Goal: Task Accomplishment & Management: Use online tool/utility

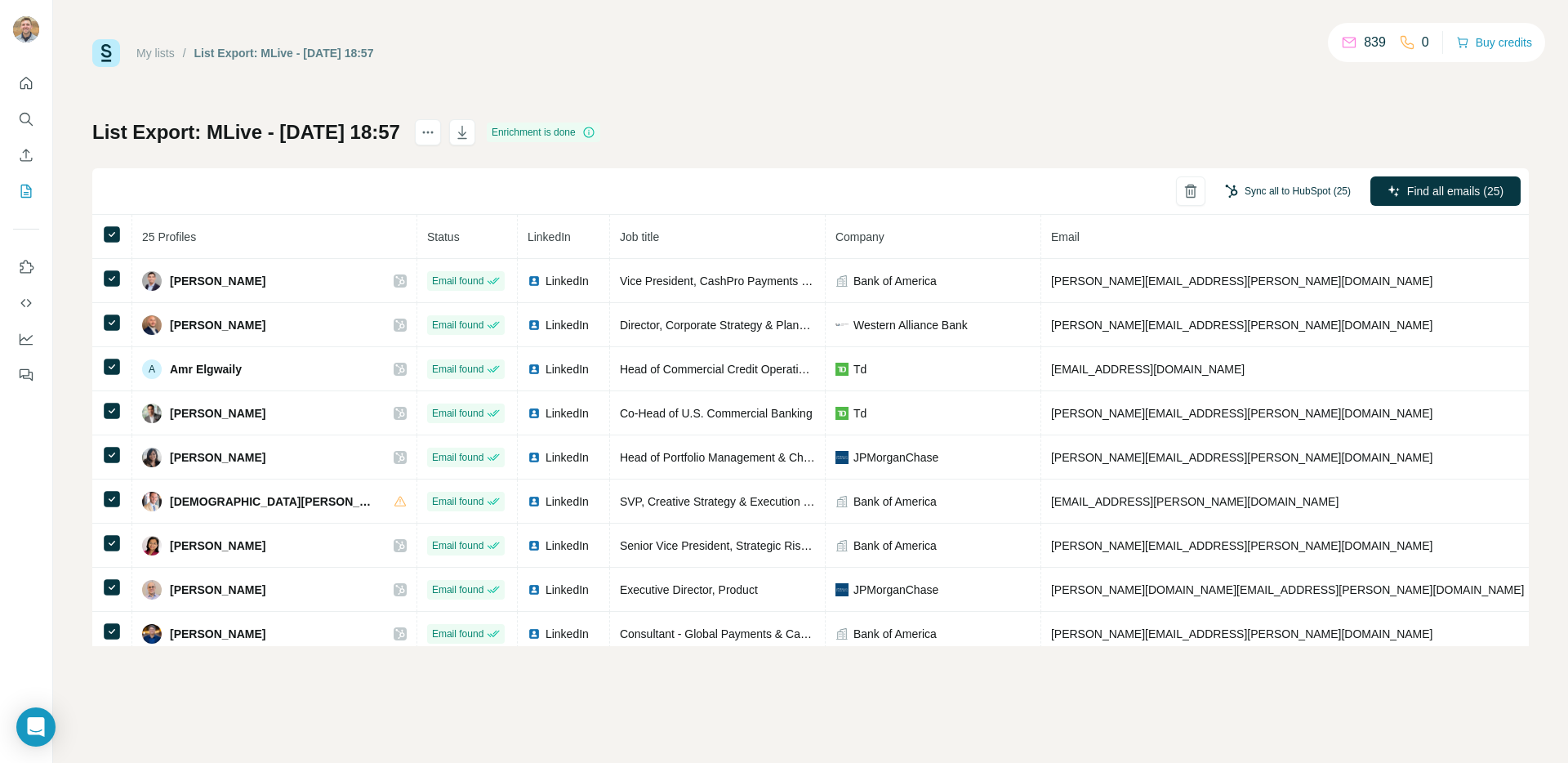
click at [1268, 196] on button "Sync all to HubSpot (25)" at bounding box center [1288, 191] width 149 height 25
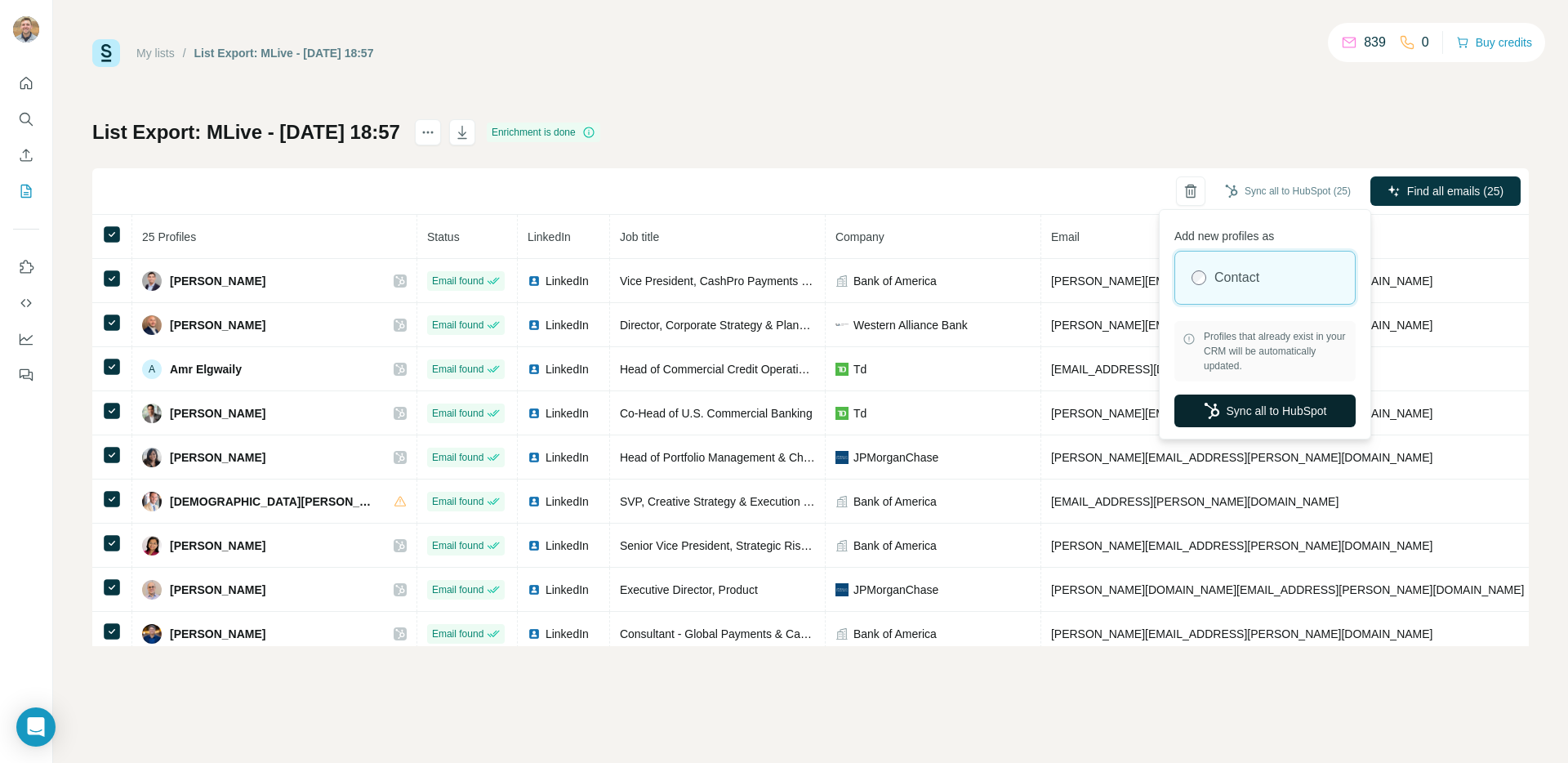
click at [1277, 414] on button "Sync all to HubSpot" at bounding box center [1265, 411] width 181 height 33
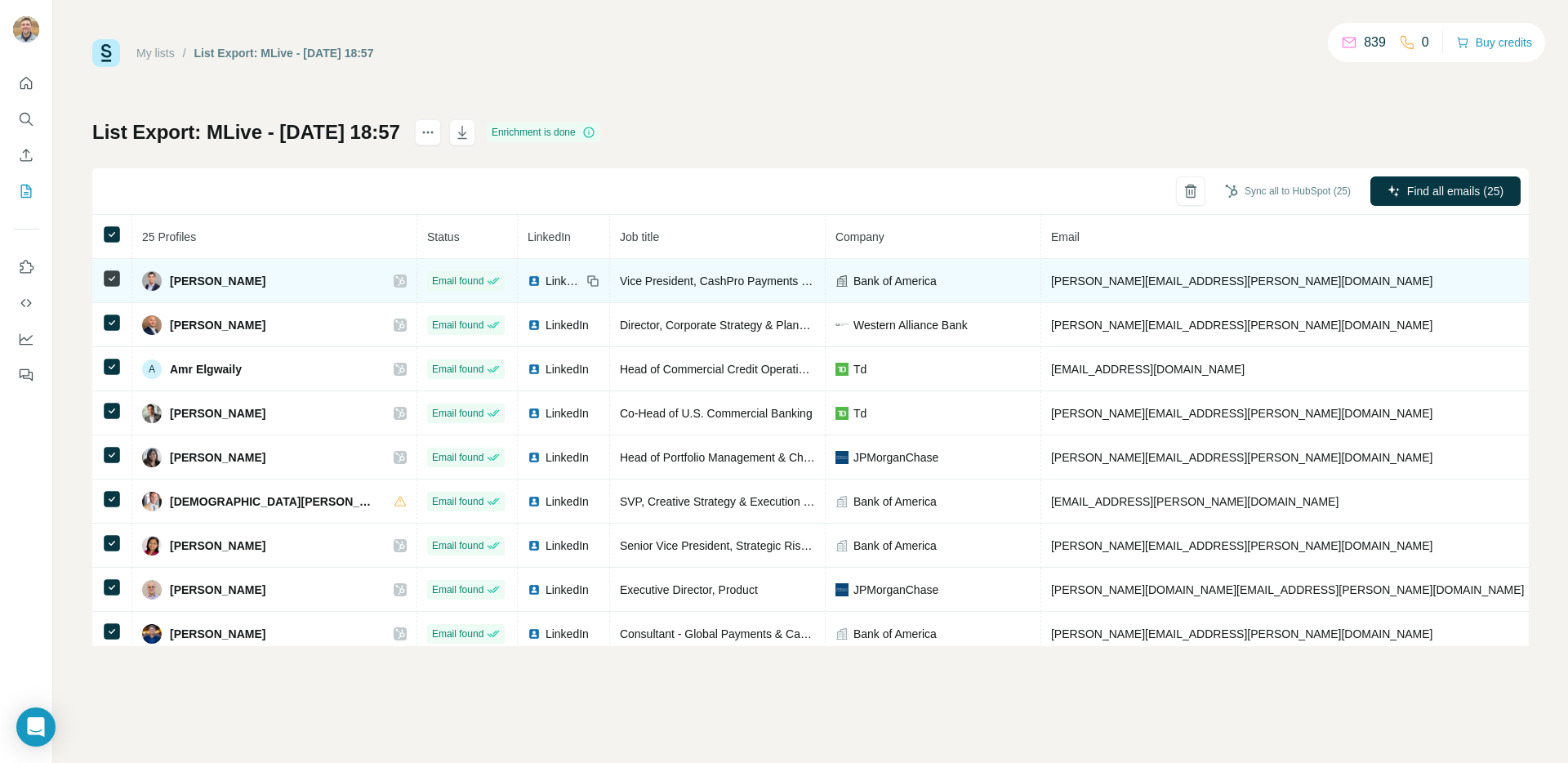
click at [1051, 278] on span "adam.j.jalali@bofa.com" at bounding box center [1242, 280] width 383 height 13
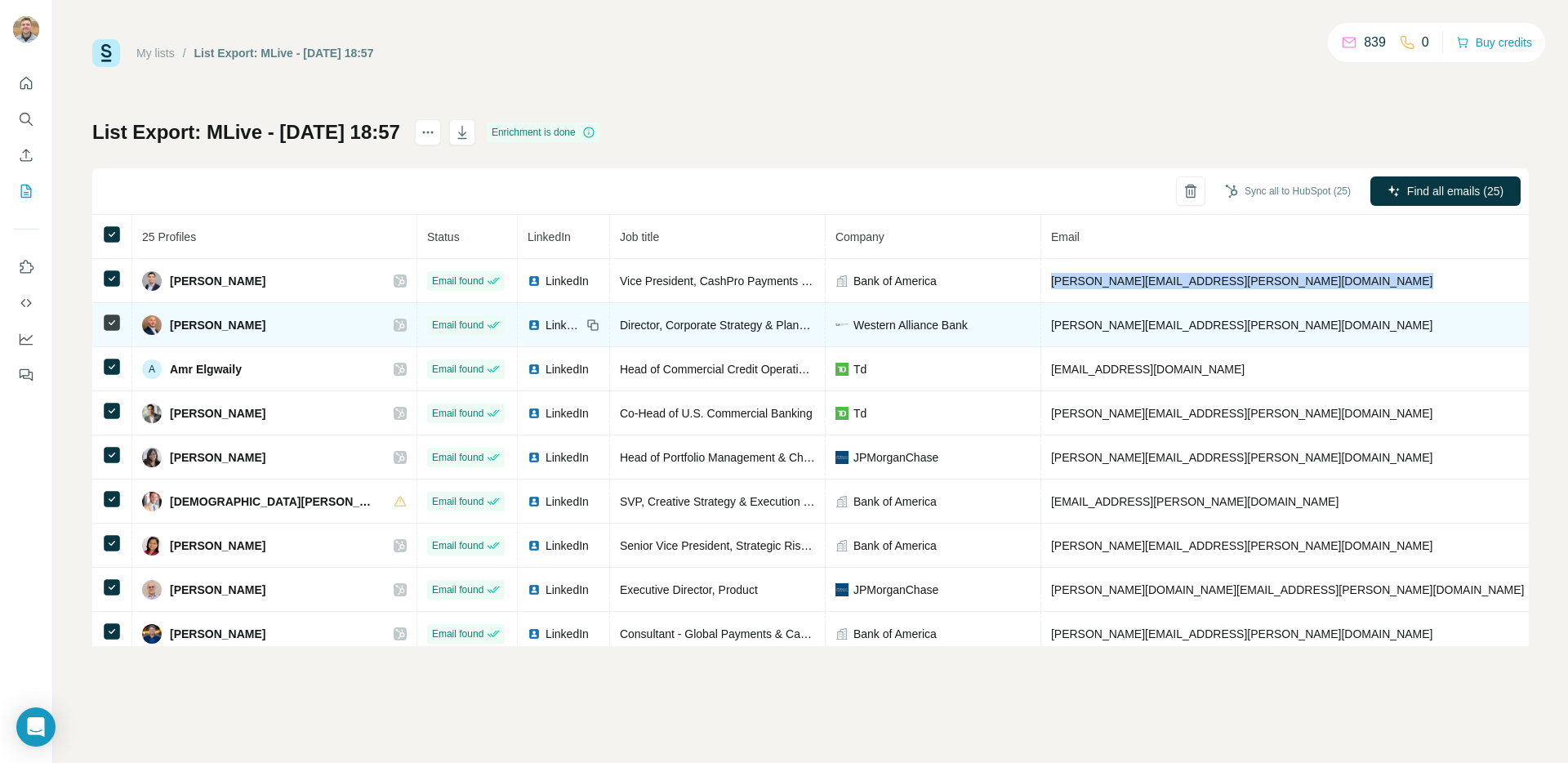
click at [1116, 324] on span "alex.cabrera@westernalliancebank.com" at bounding box center [1242, 325] width 383 height 13
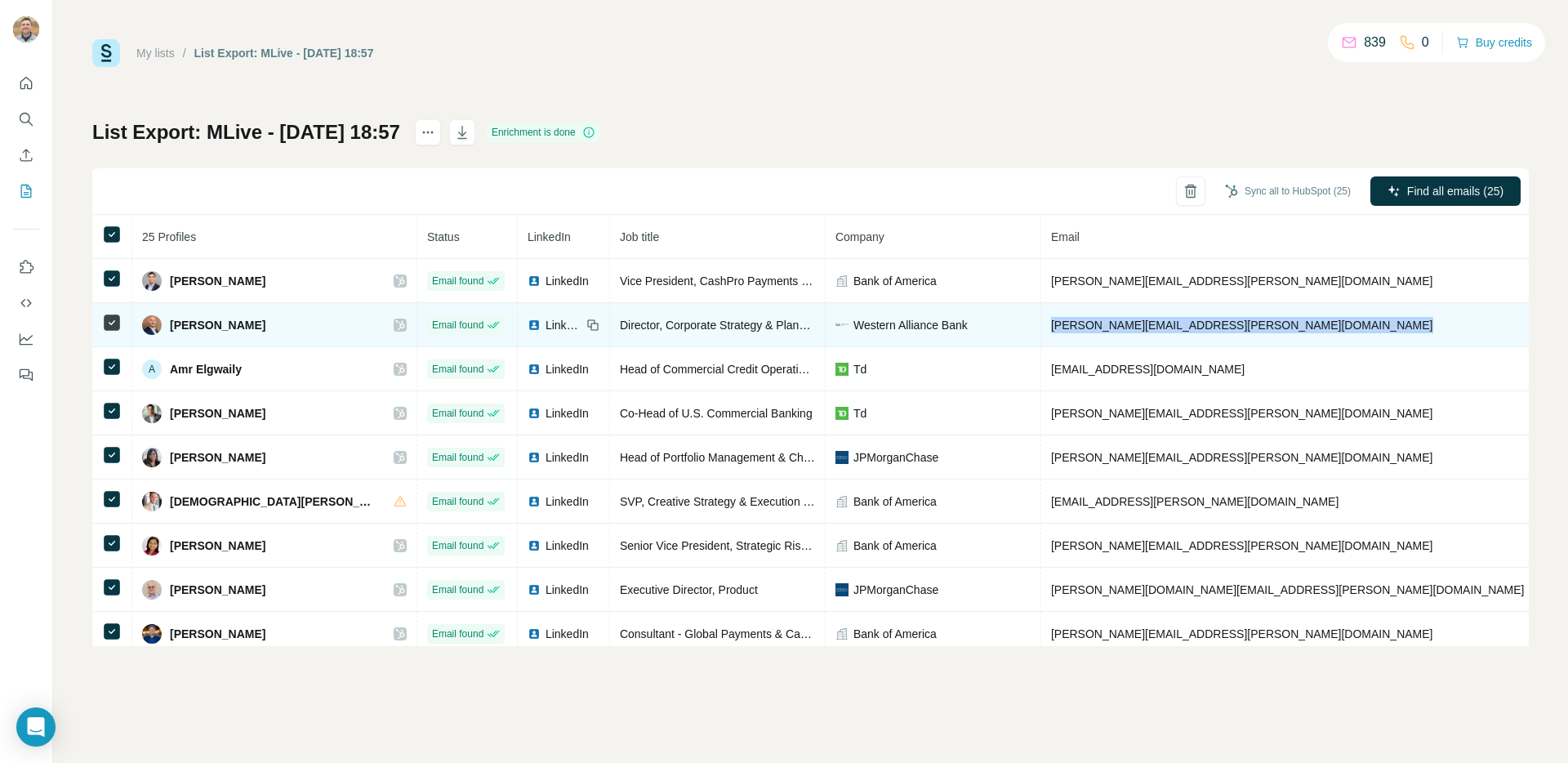
click at [1116, 324] on span "alex.cabrera@westernalliancebank.com" at bounding box center [1242, 325] width 383 height 13
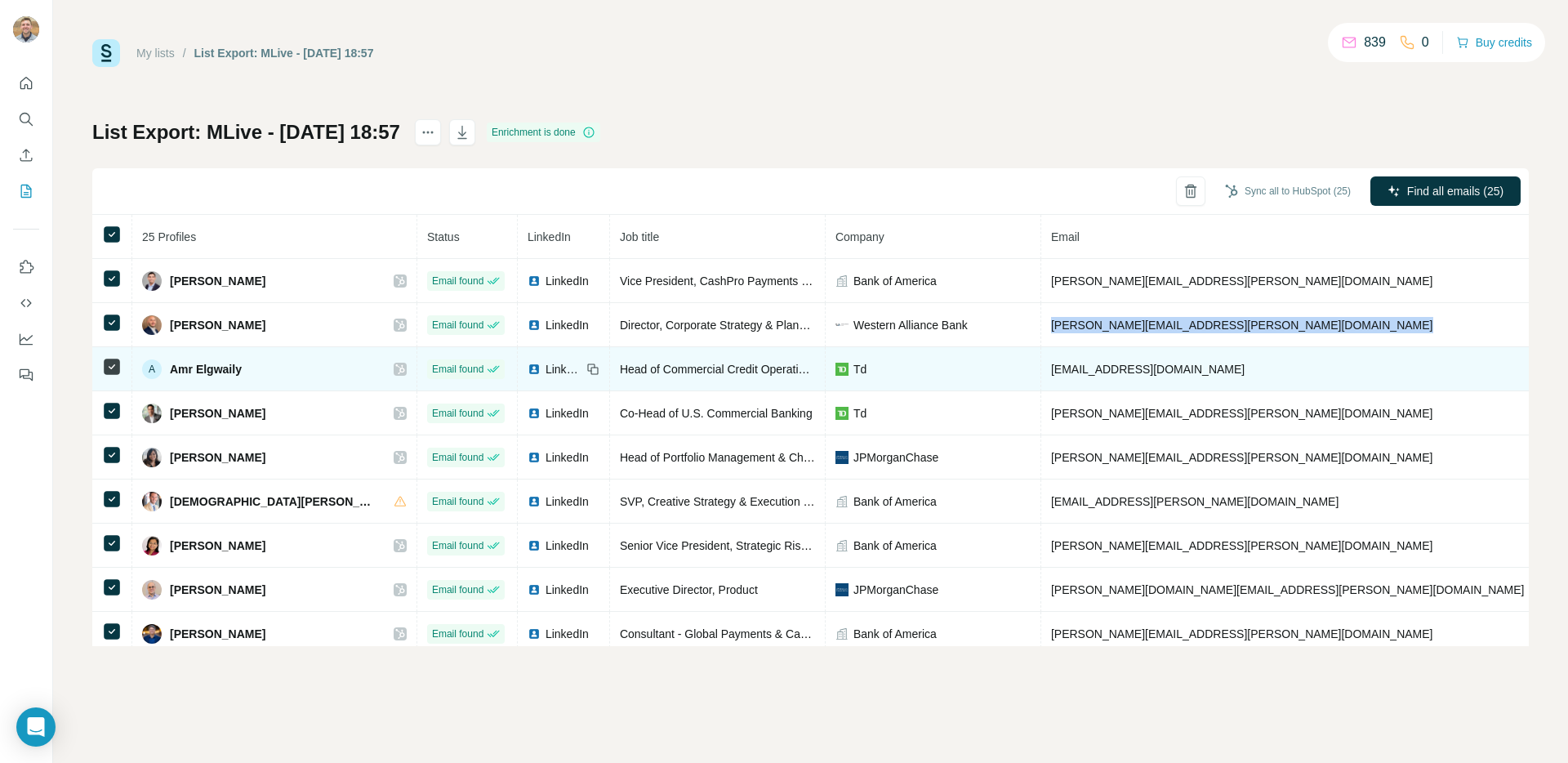
click at [1051, 363] on span "amr.elgwaily@td.com" at bounding box center [1148, 369] width 193 height 13
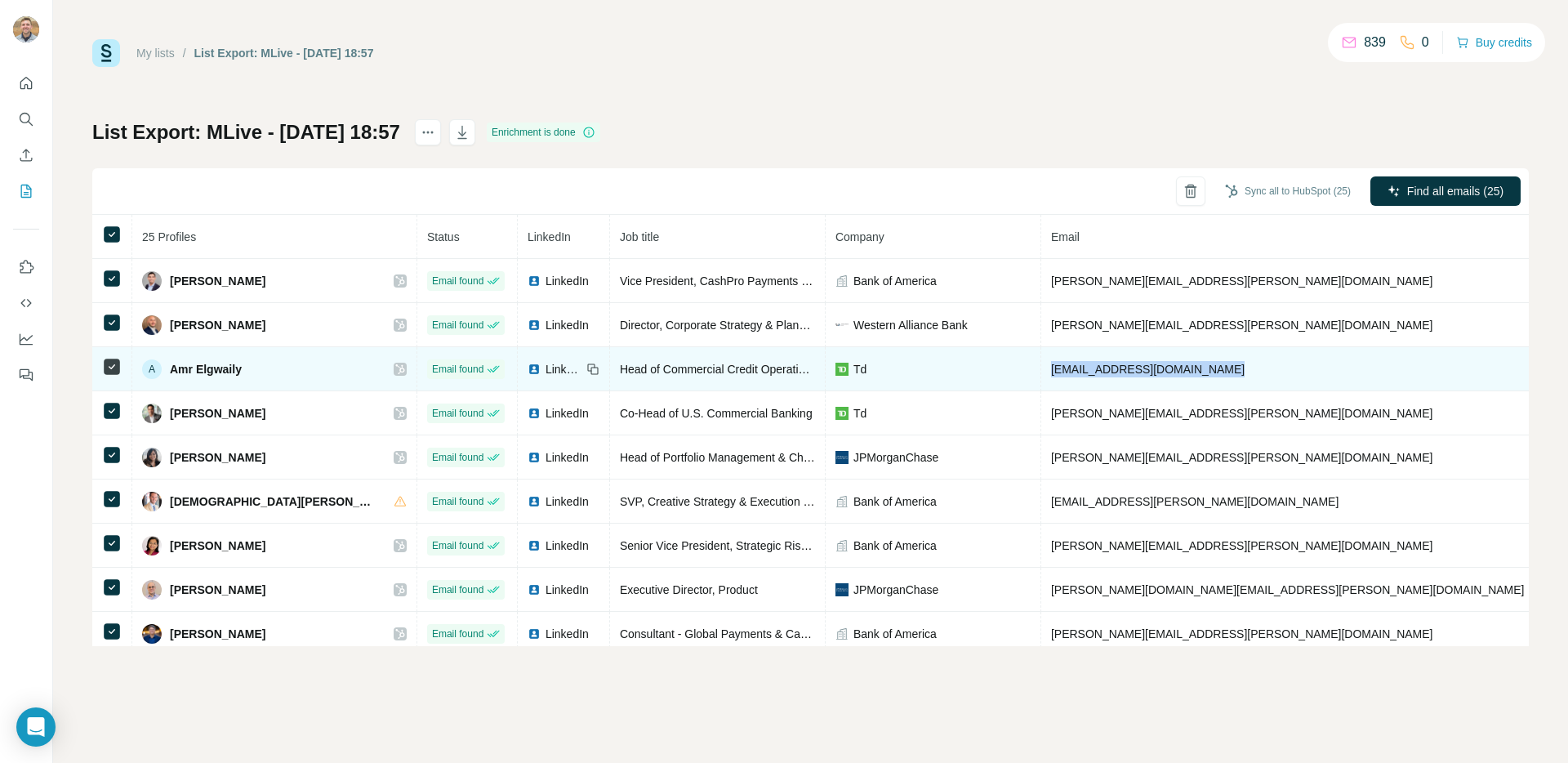
click at [1051, 363] on span "amr.elgwaily@td.com" at bounding box center [1148, 369] width 193 height 13
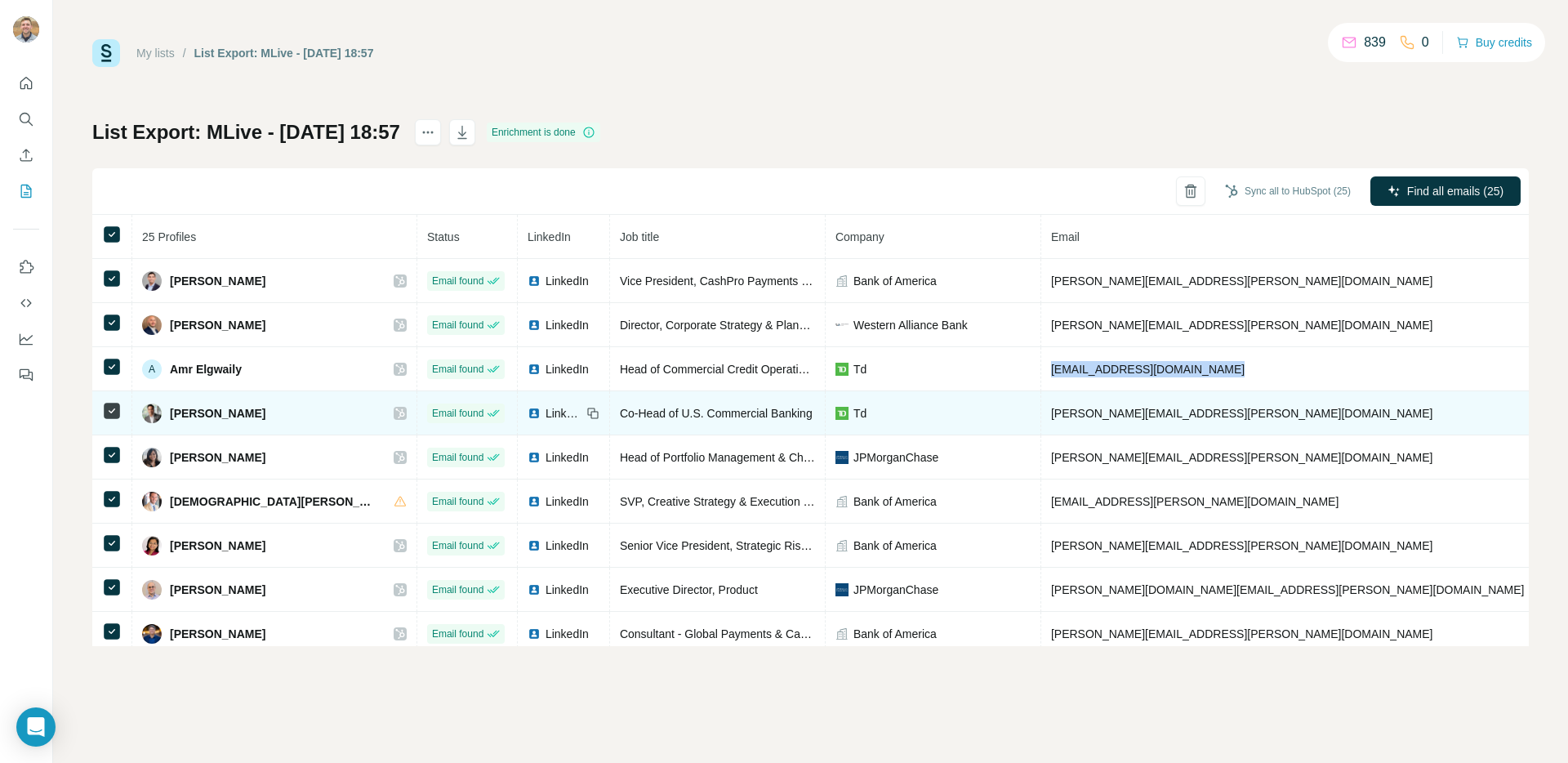
click at [1086, 412] on span "andrew.bregenzer@td.com" at bounding box center [1242, 413] width 383 height 13
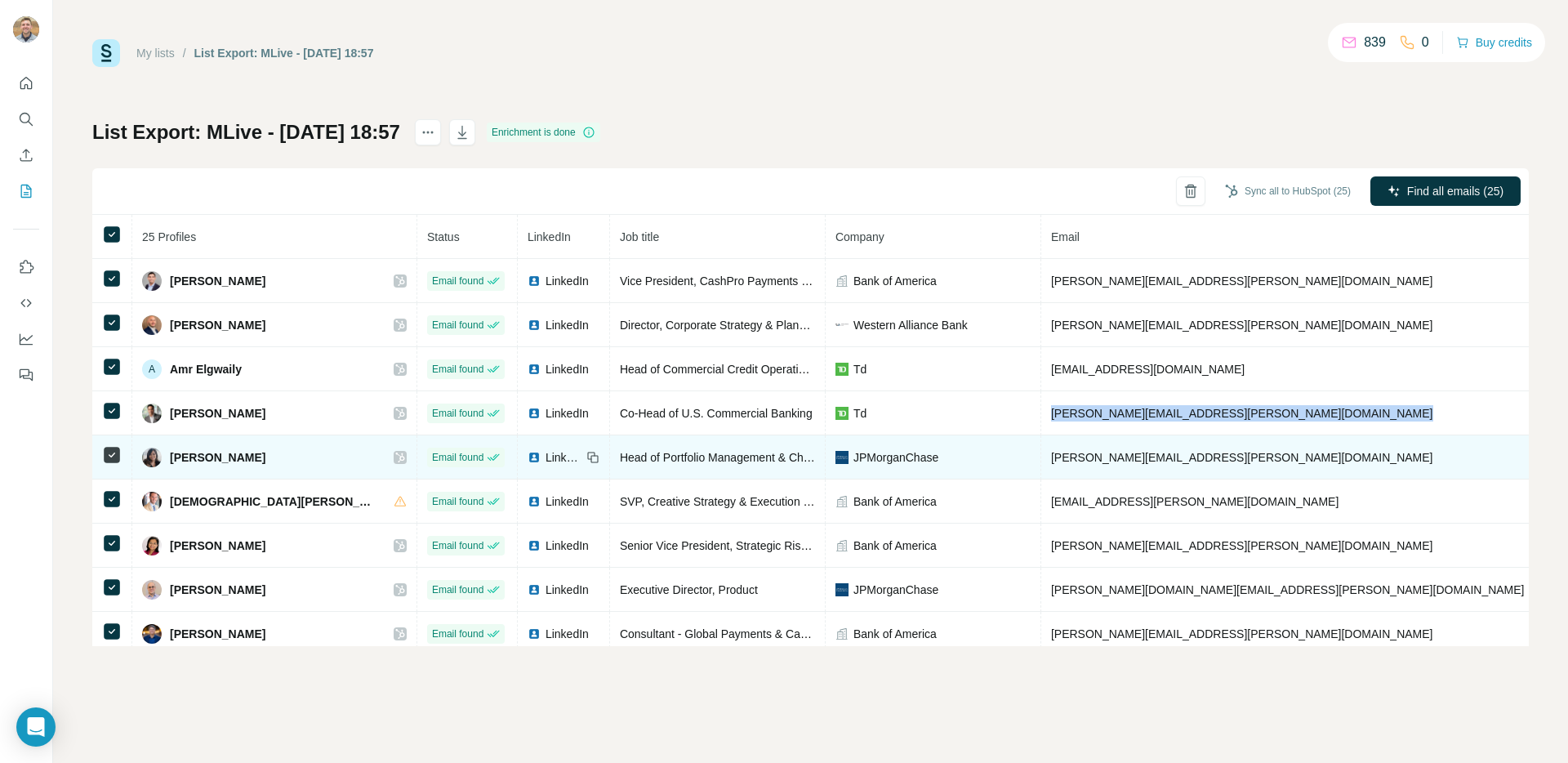
click at [1051, 453] on span "ann.taylor@jpmorgan.com" at bounding box center [1242, 457] width 383 height 13
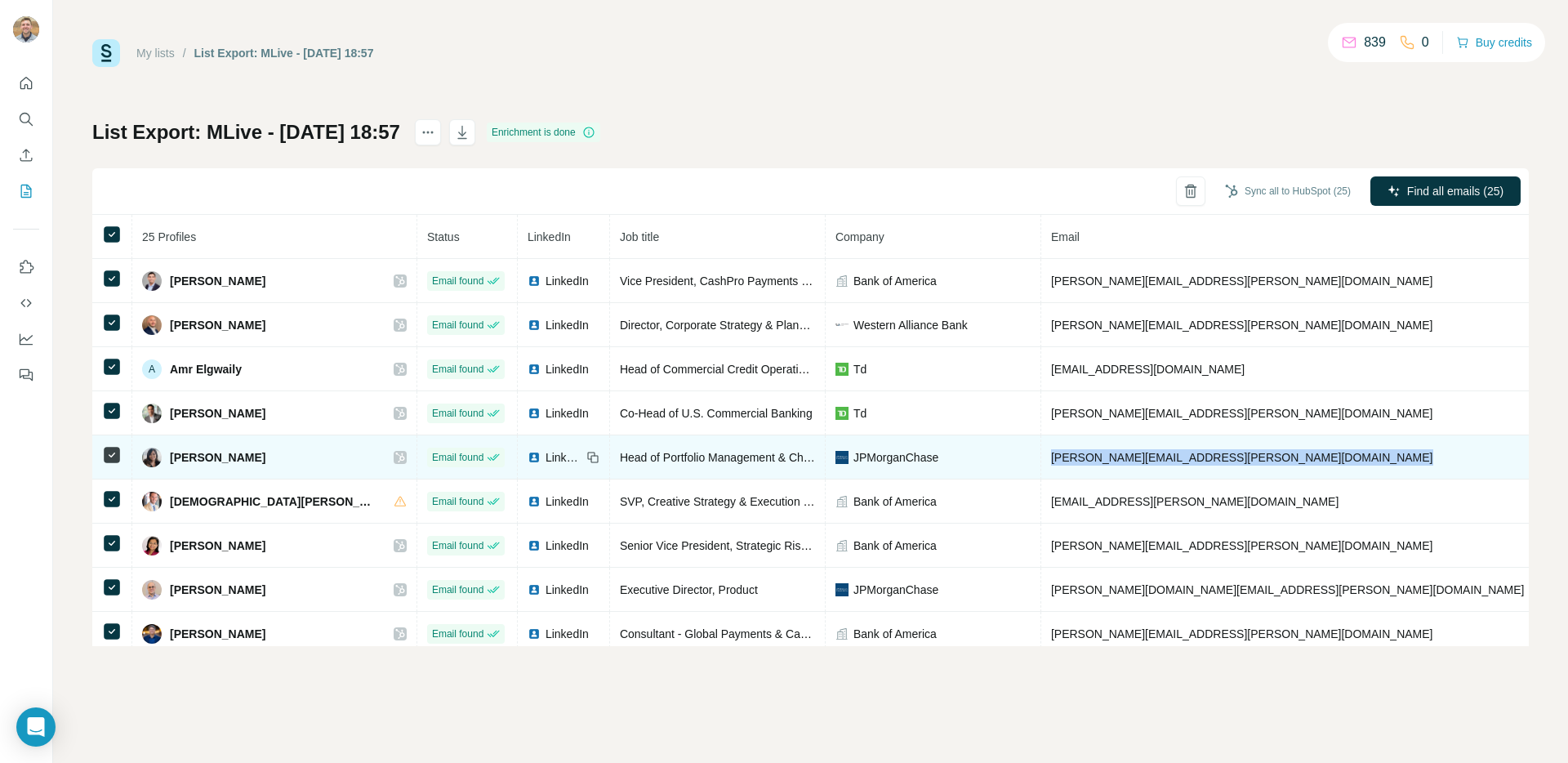
click at [1051, 453] on span "ann.taylor@jpmorgan.com" at bounding box center [1242, 457] width 383 height 13
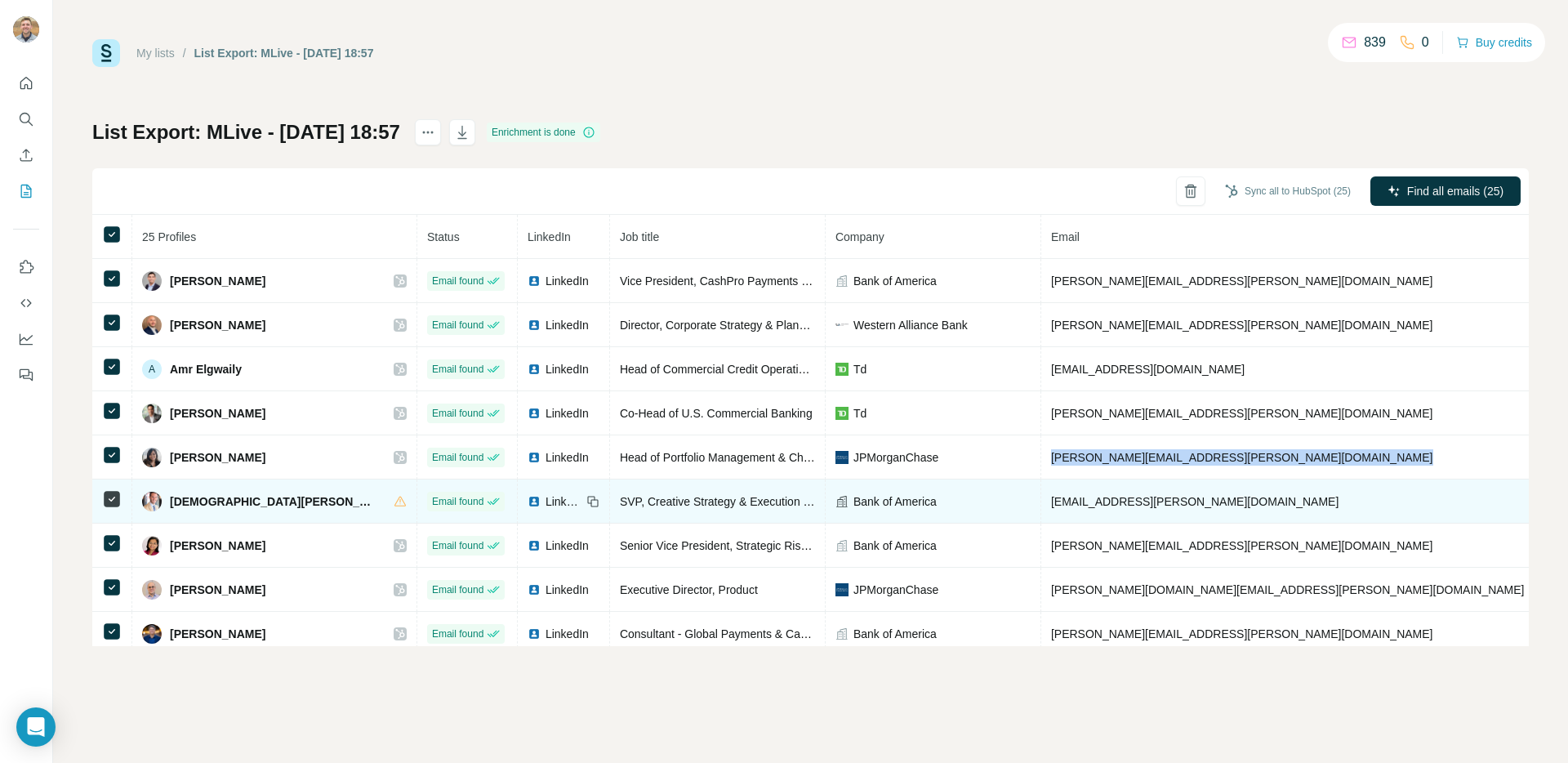
click at [1051, 499] on span "christian.garcia-scheer@bofa.com" at bounding box center [1195, 501] width 287 height 13
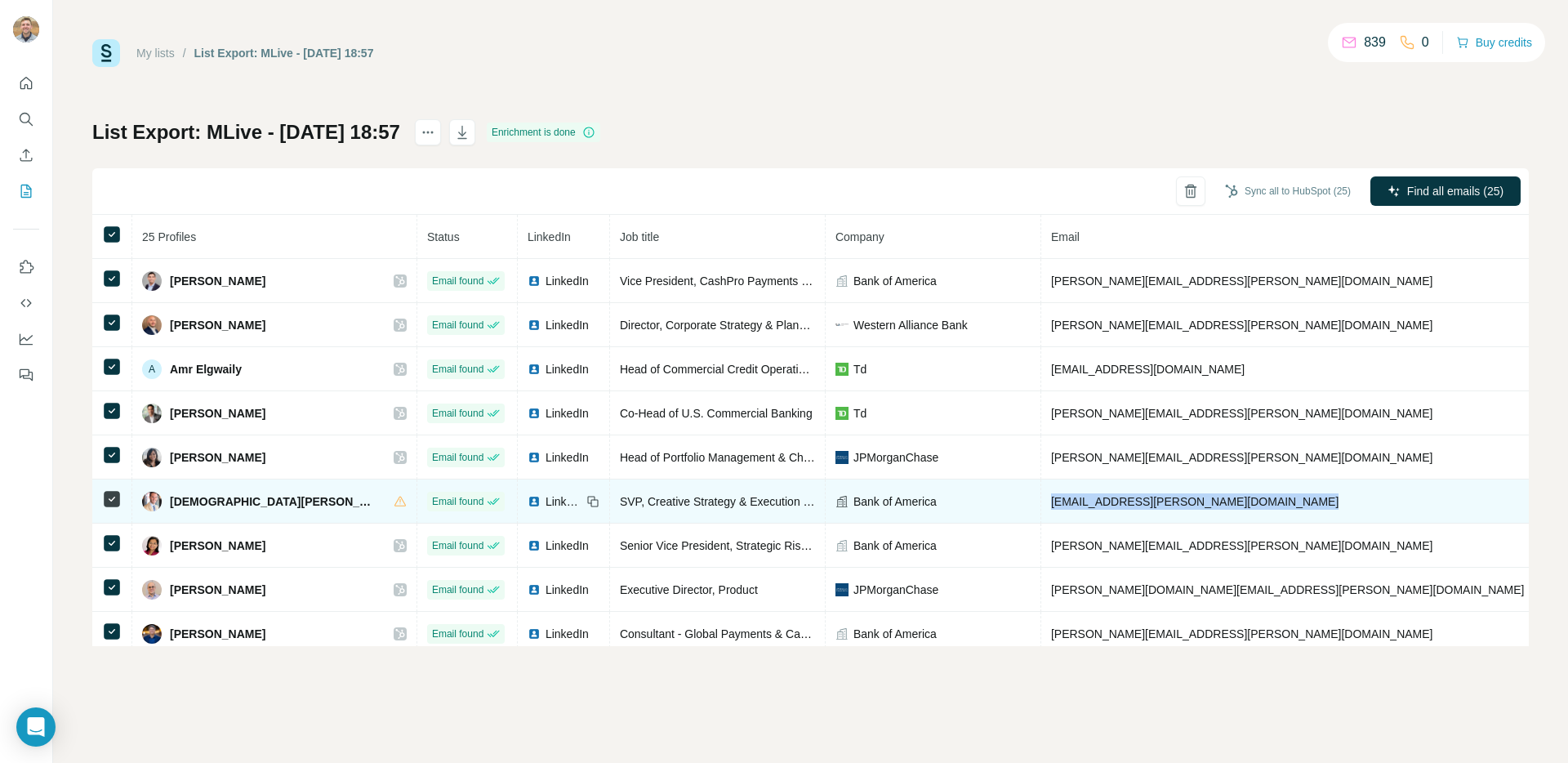
click at [1051, 499] on span "christian.garcia-scheer@bofa.com" at bounding box center [1195, 501] width 287 height 13
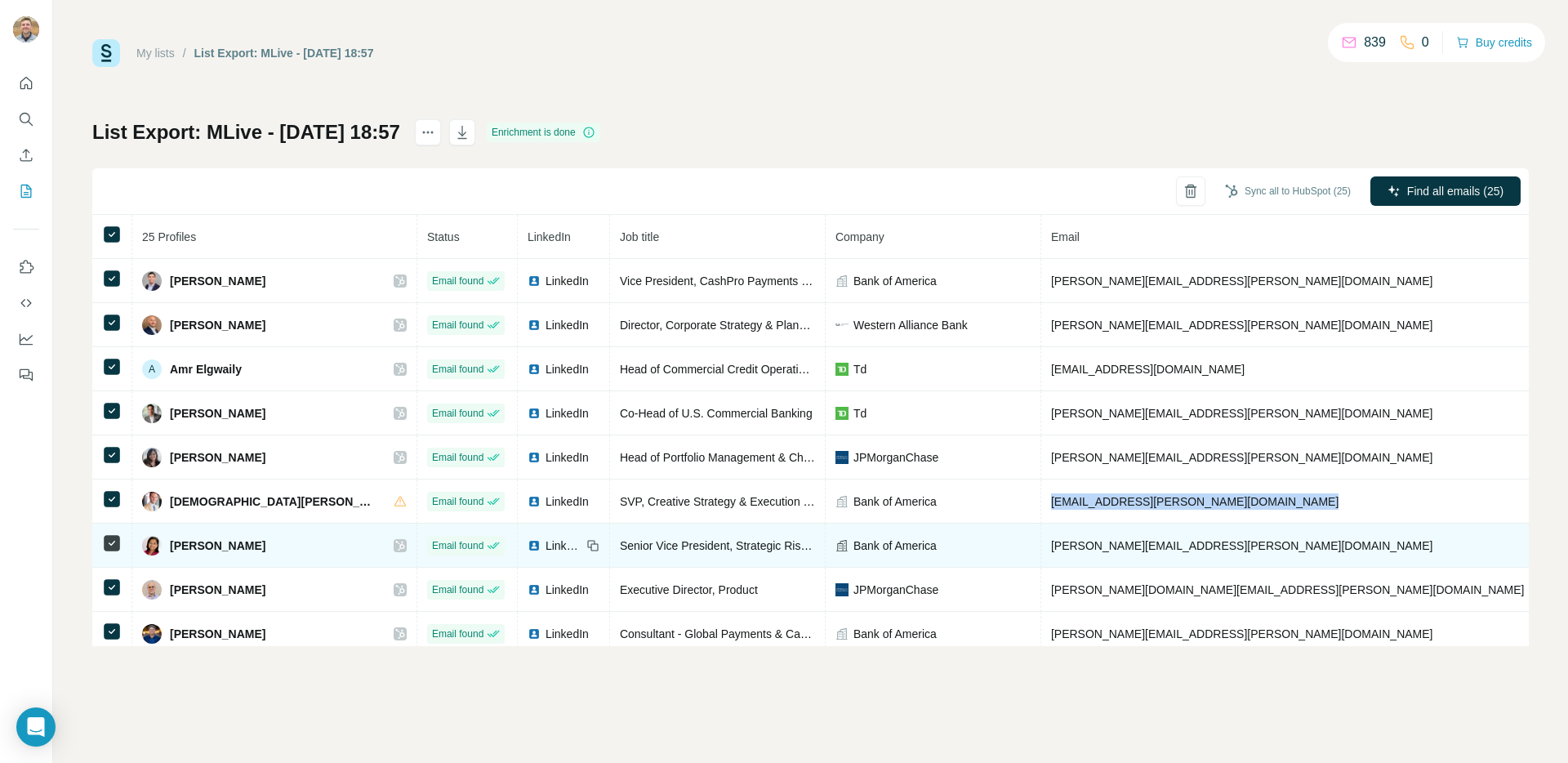
click at [1051, 546] on span "dheepa.nanduri@bofa.com" at bounding box center [1242, 545] width 383 height 13
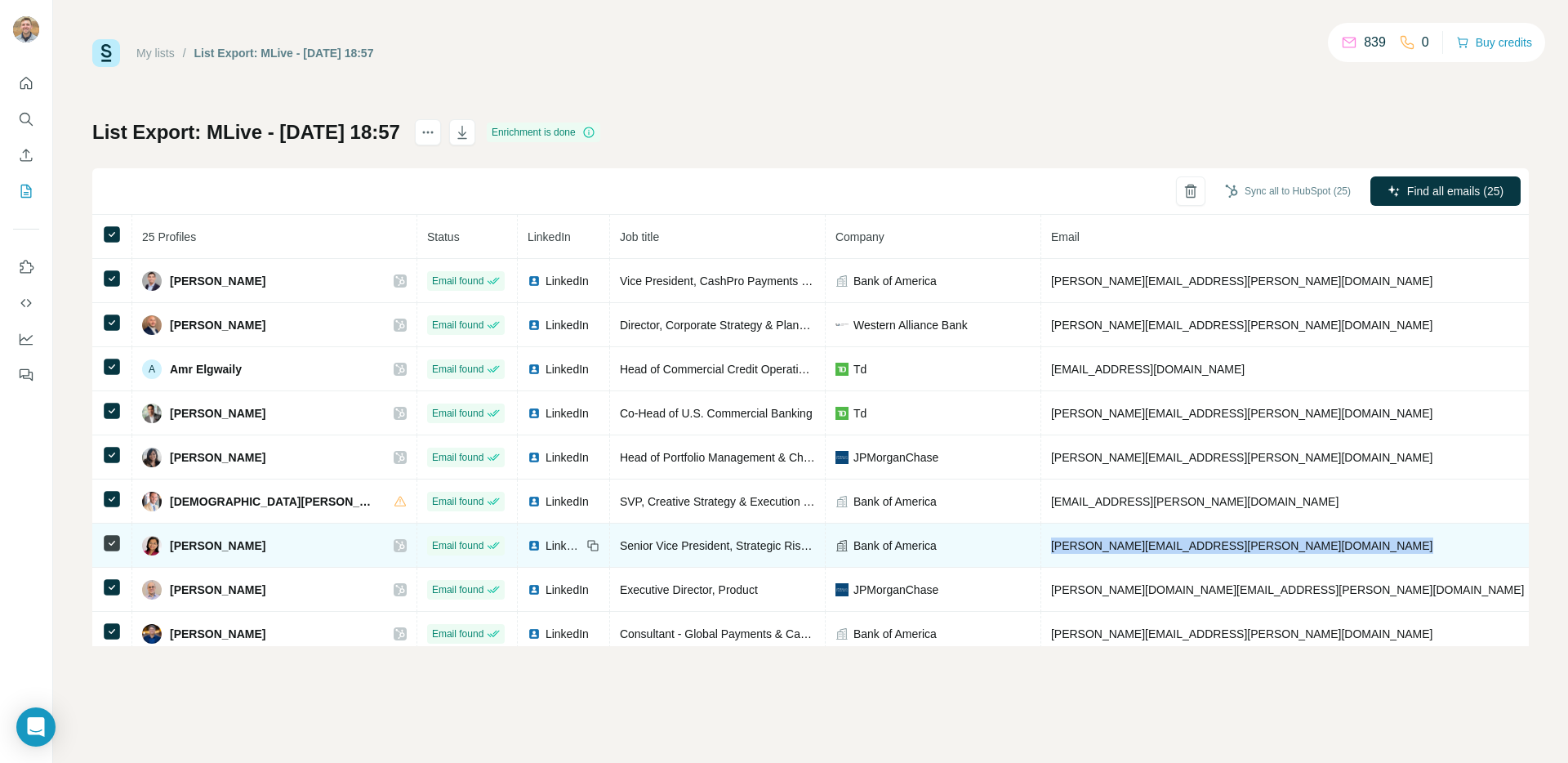
click at [1051, 546] on span "dheepa.nanduri@bofa.com" at bounding box center [1242, 545] width 383 height 13
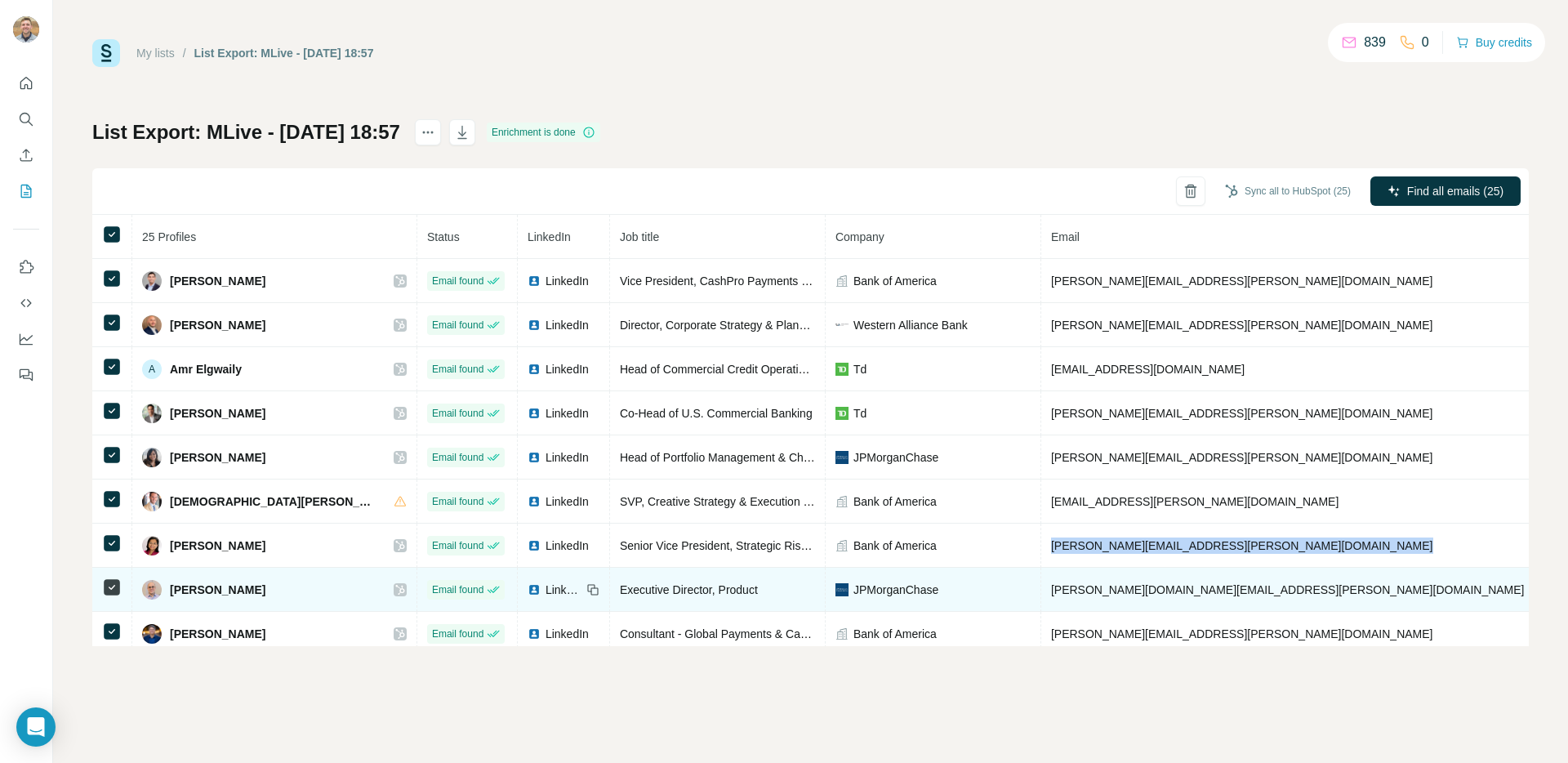
click at [1101, 591] on span "dominick.gallo@jpmchase.com" at bounding box center [1288, 589] width 474 height 13
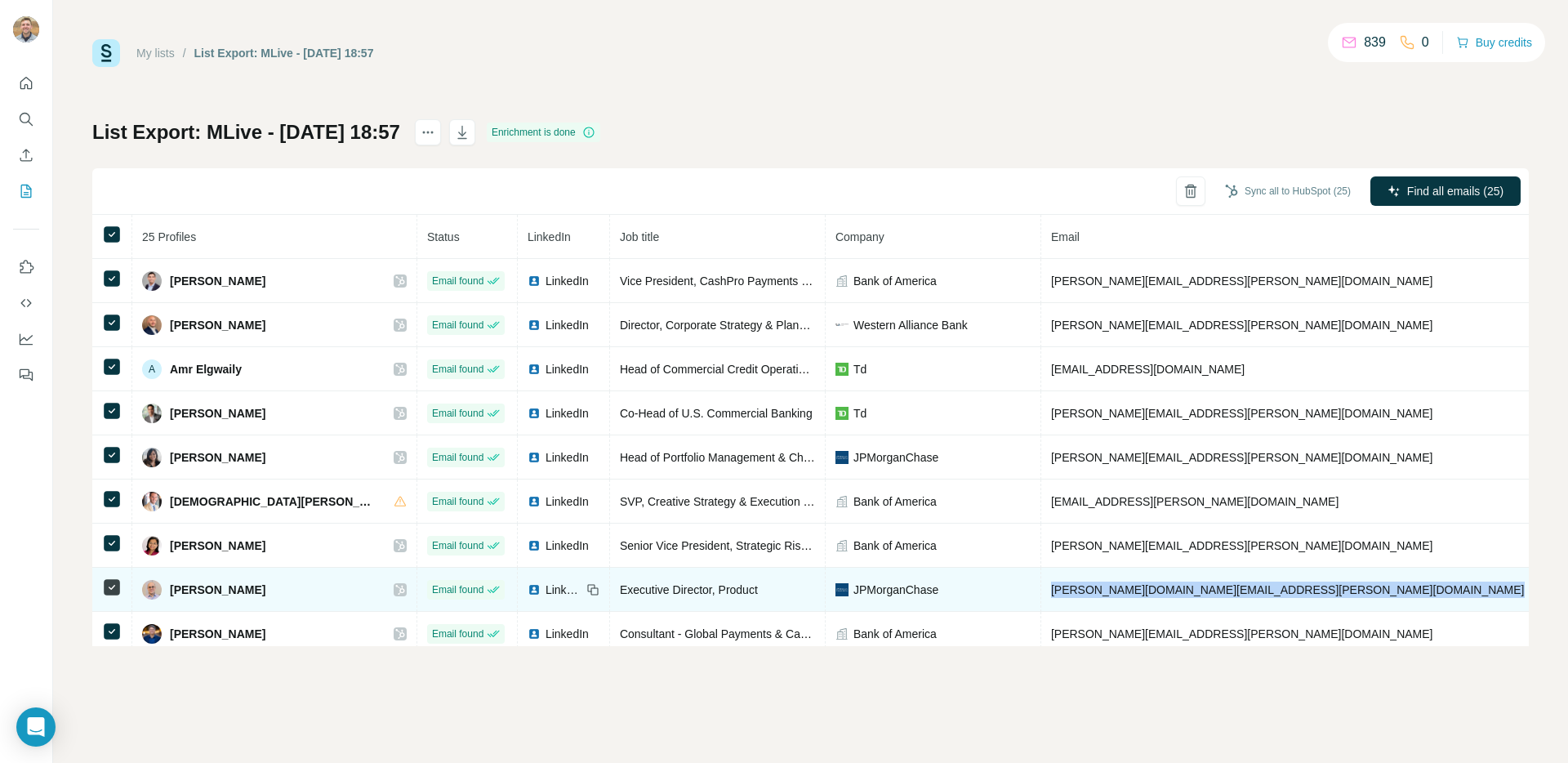
click at [1101, 591] on span "dominick.gallo@jpmchase.com" at bounding box center [1288, 589] width 474 height 13
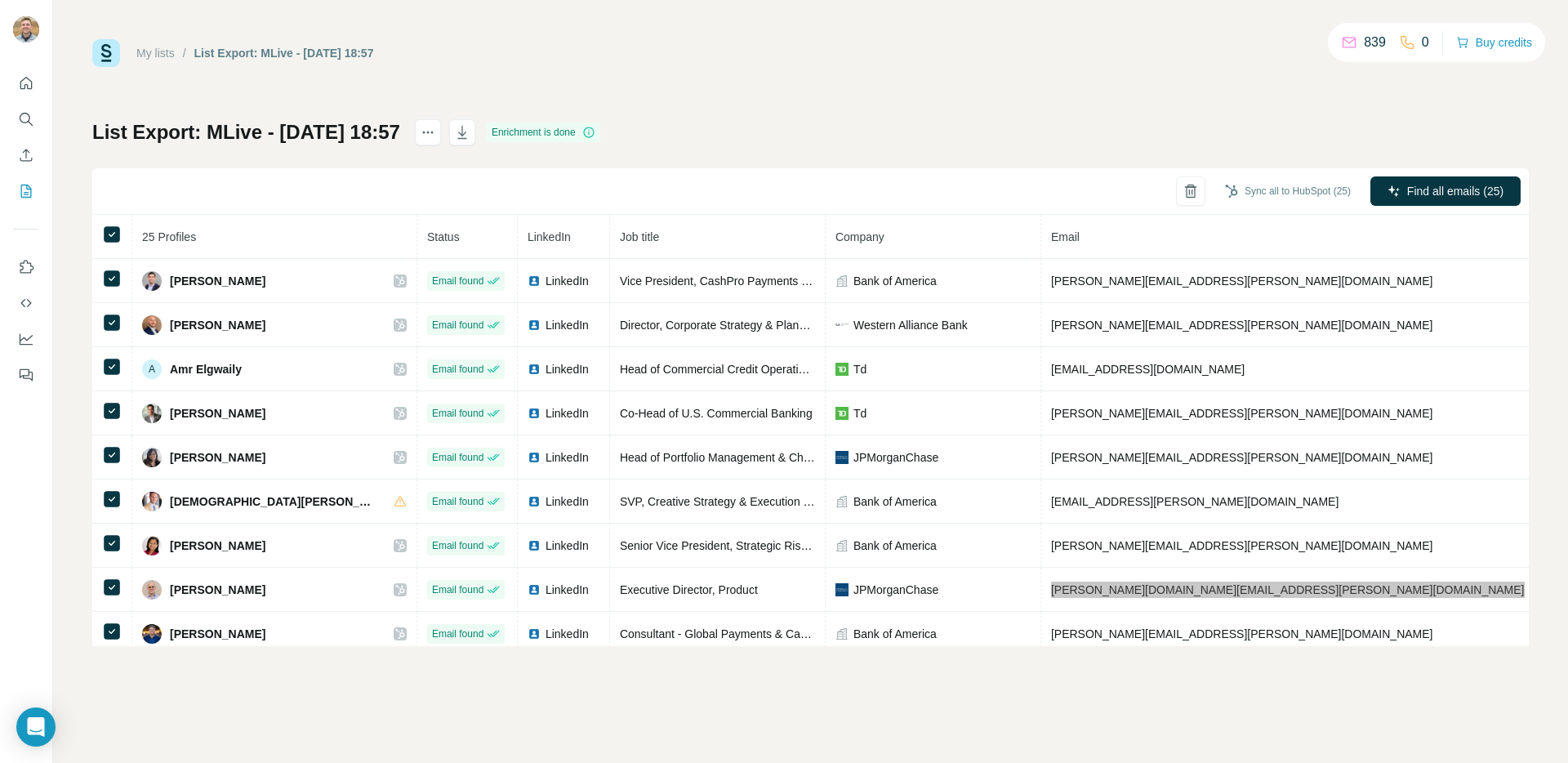
scroll to position [54, 0]
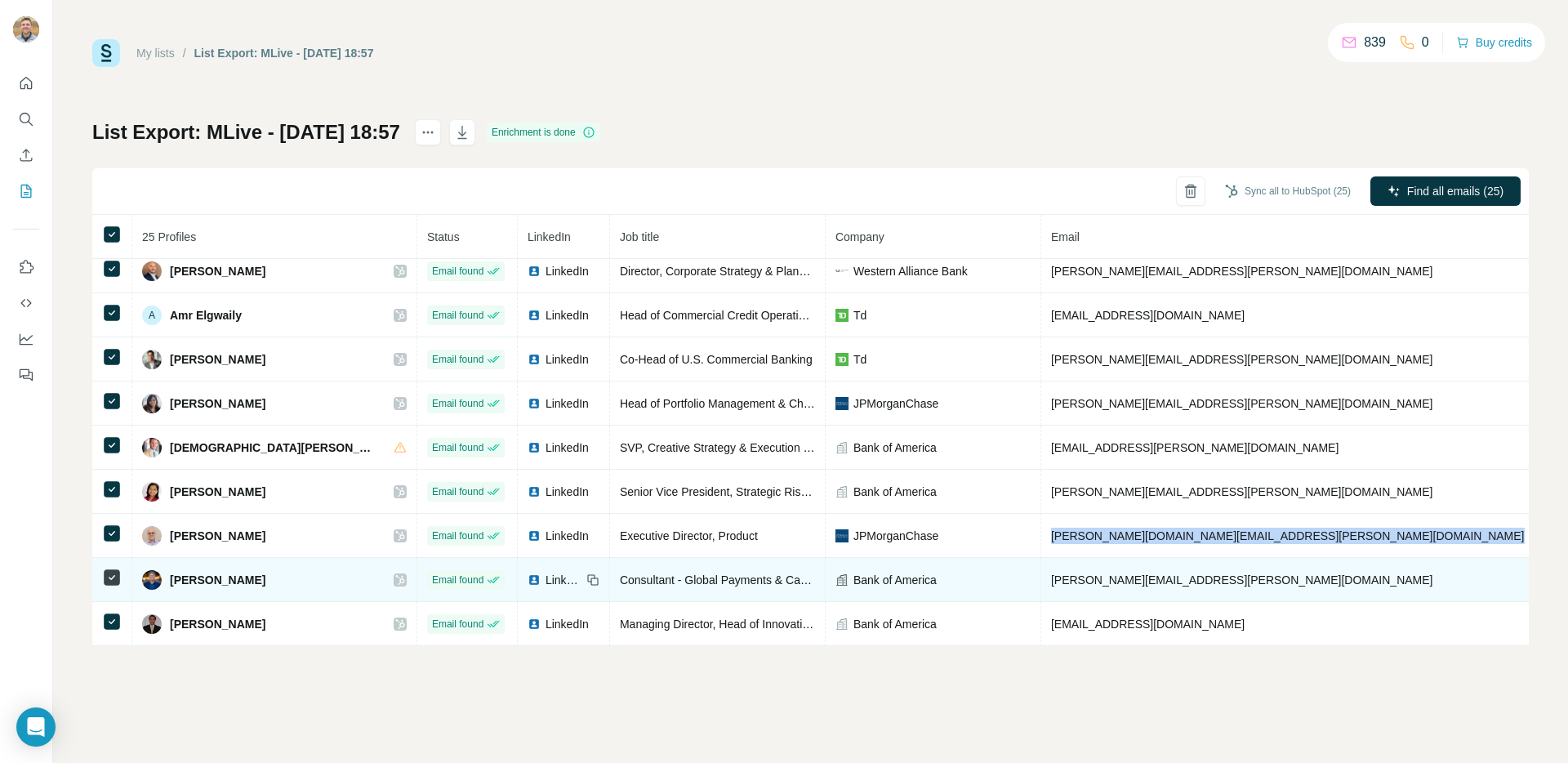
click at [1051, 577] on span "jason.libasci@bofa.com" at bounding box center [1242, 580] width 383 height 13
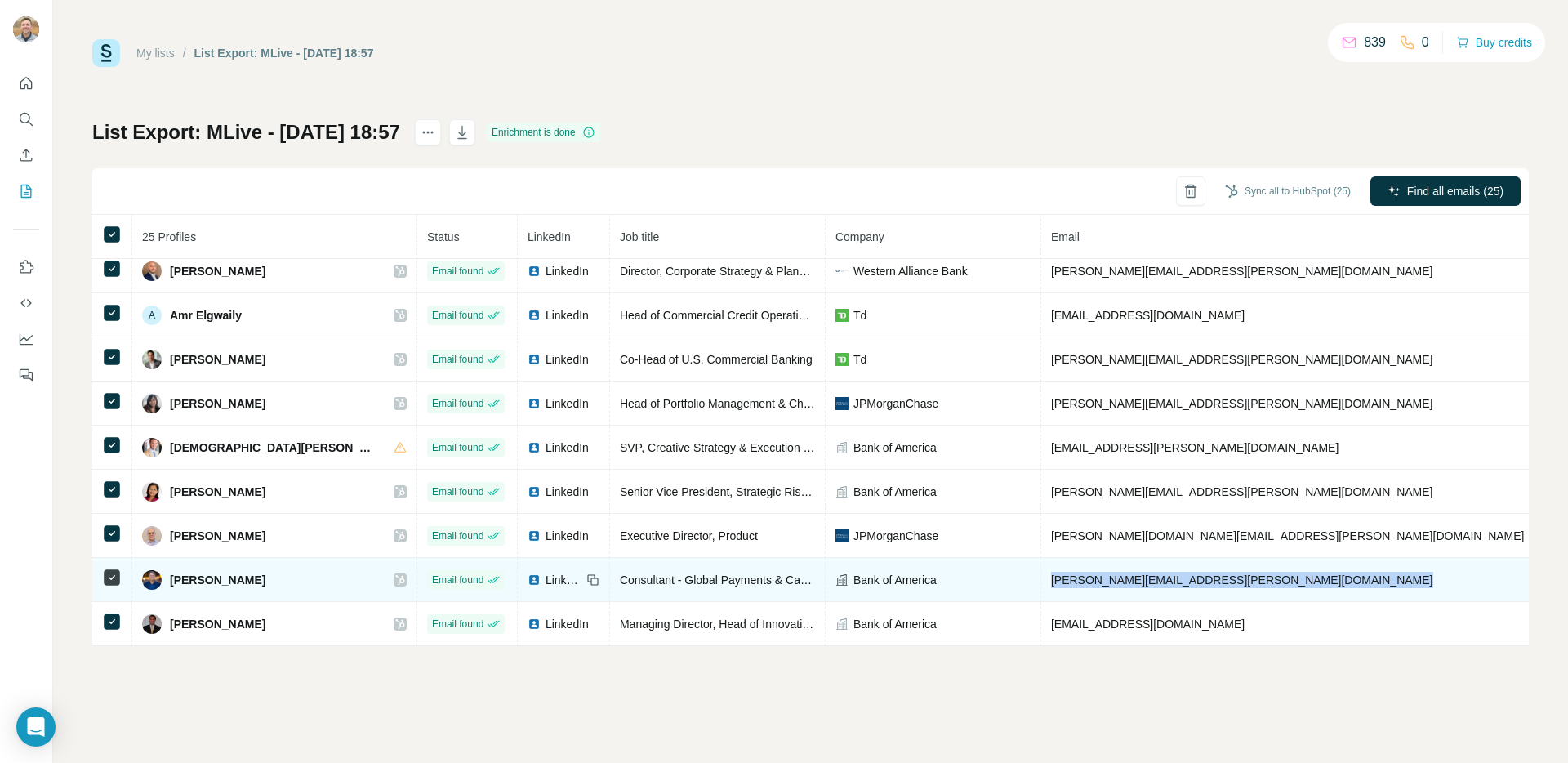
click at [1051, 577] on span "jason.libasci@bofa.com" at bounding box center [1242, 580] width 383 height 13
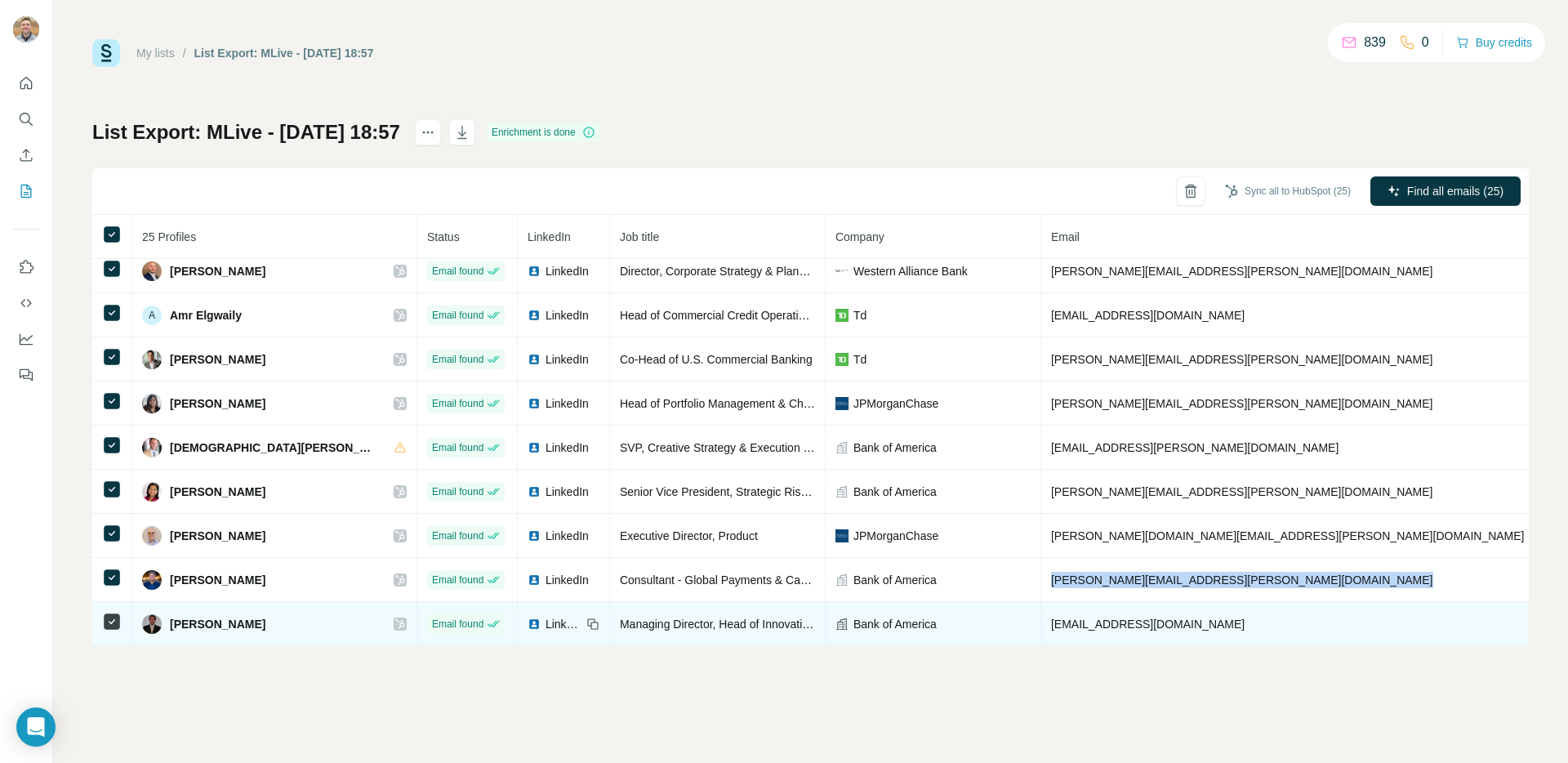
click at [1051, 625] on span "ksiddiqui@bofa.com" at bounding box center [1148, 624] width 193 height 13
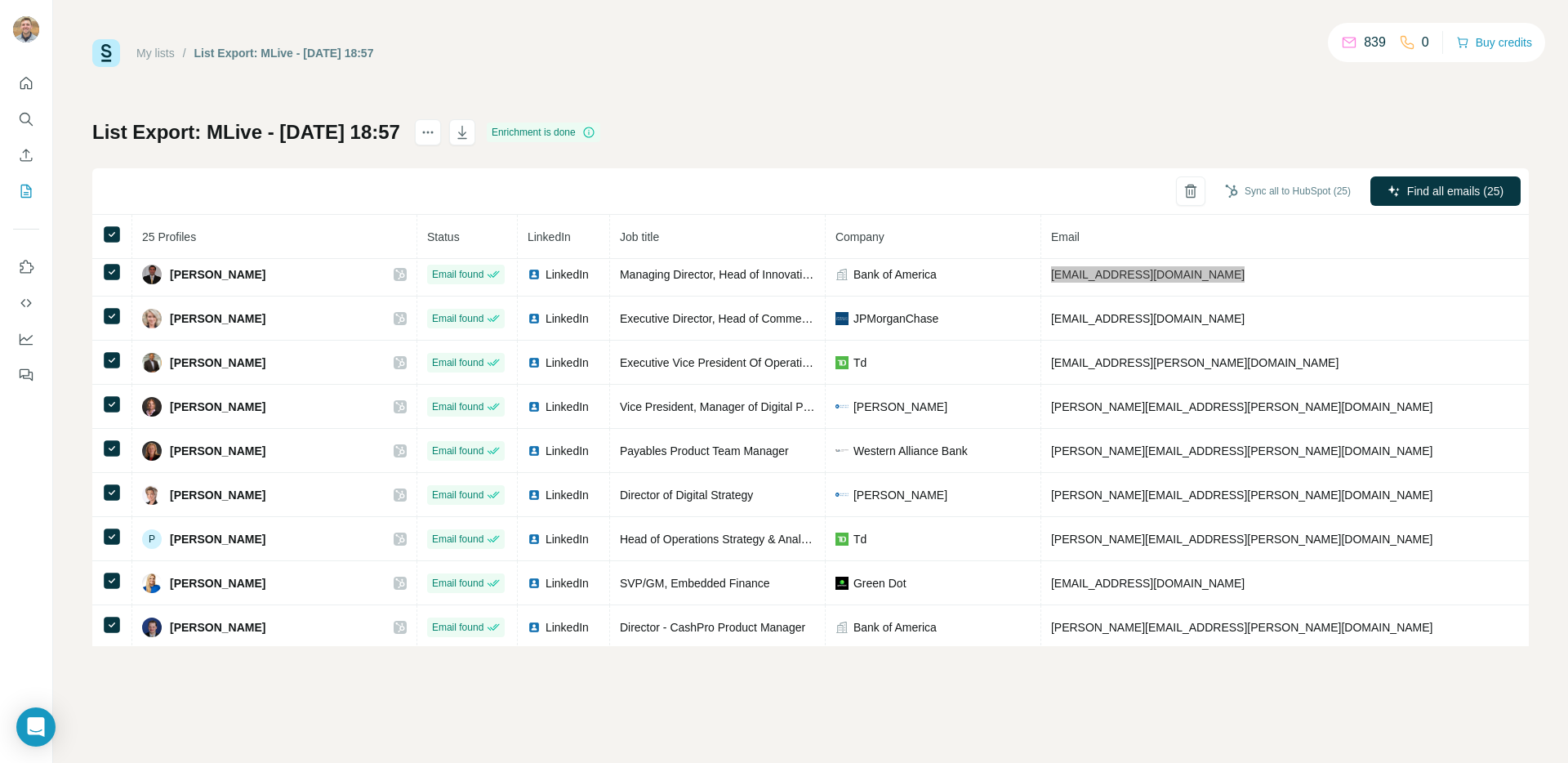
scroll to position [405, 0]
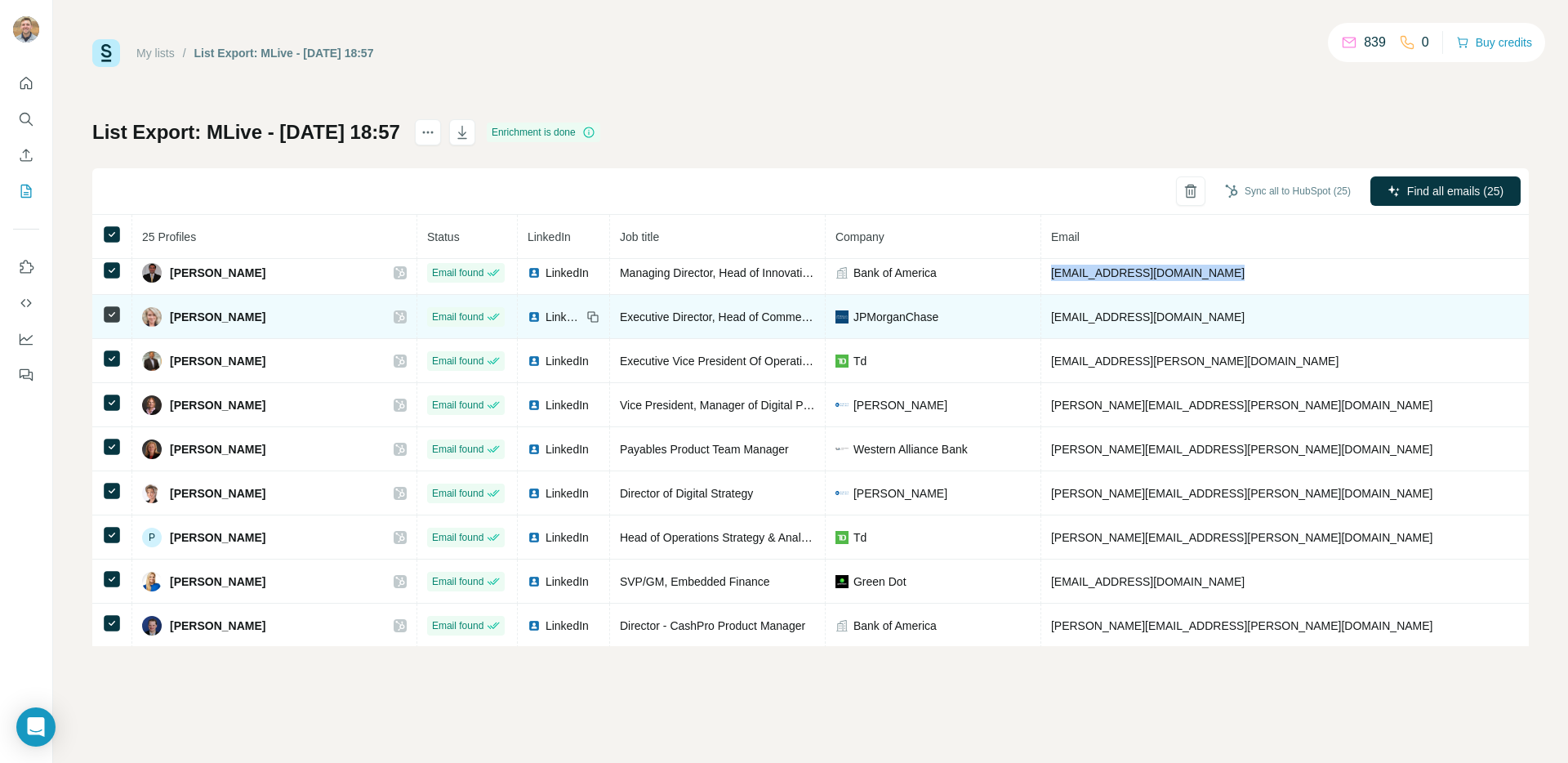
click at [1069, 317] on span "lizzie.pine@jpmorgan.com" at bounding box center [1148, 317] width 193 height 13
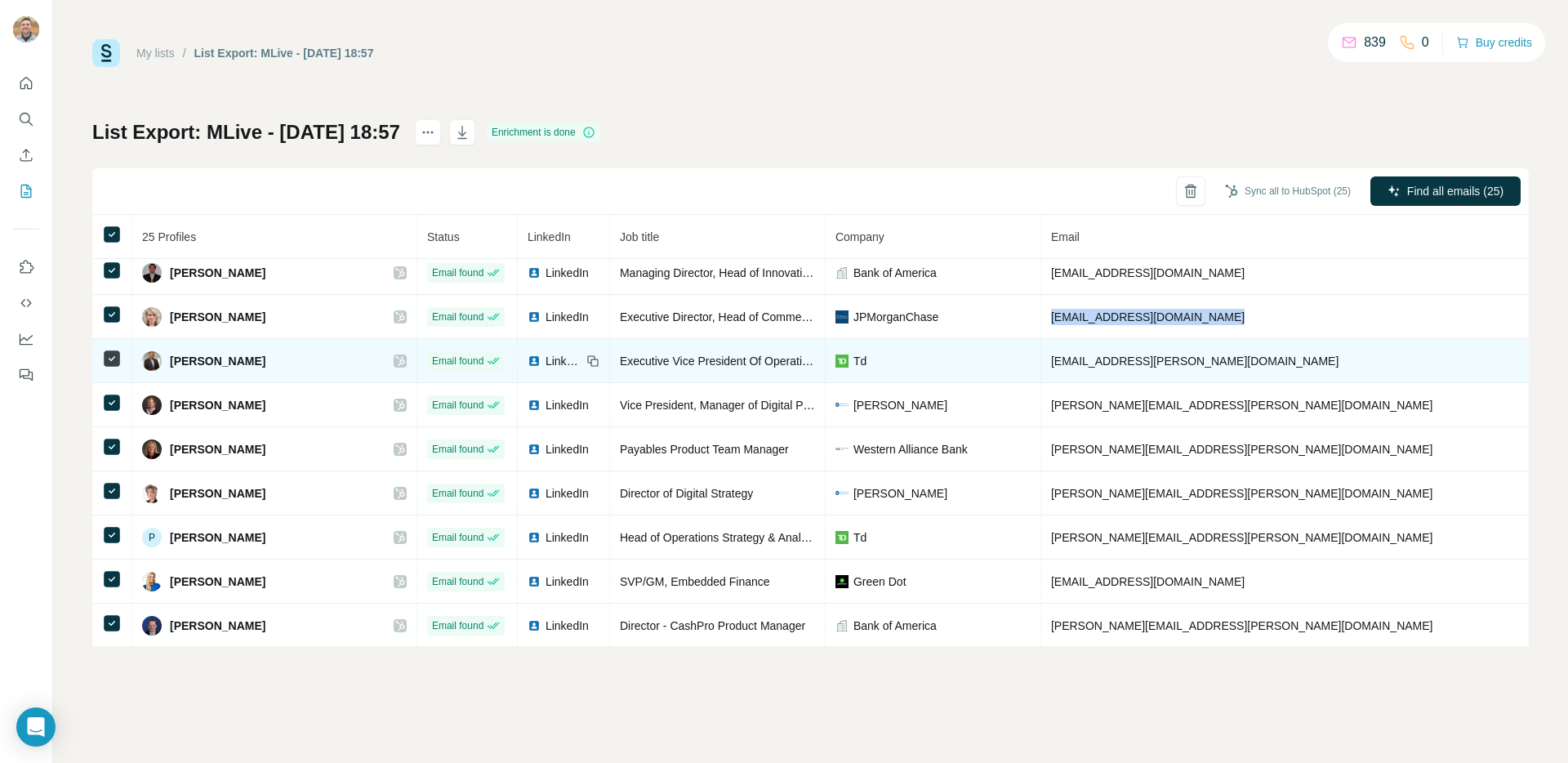
click at [1041, 368] on td "mark.parker@td.com" at bounding box center [1288, 360] width 494 height 44
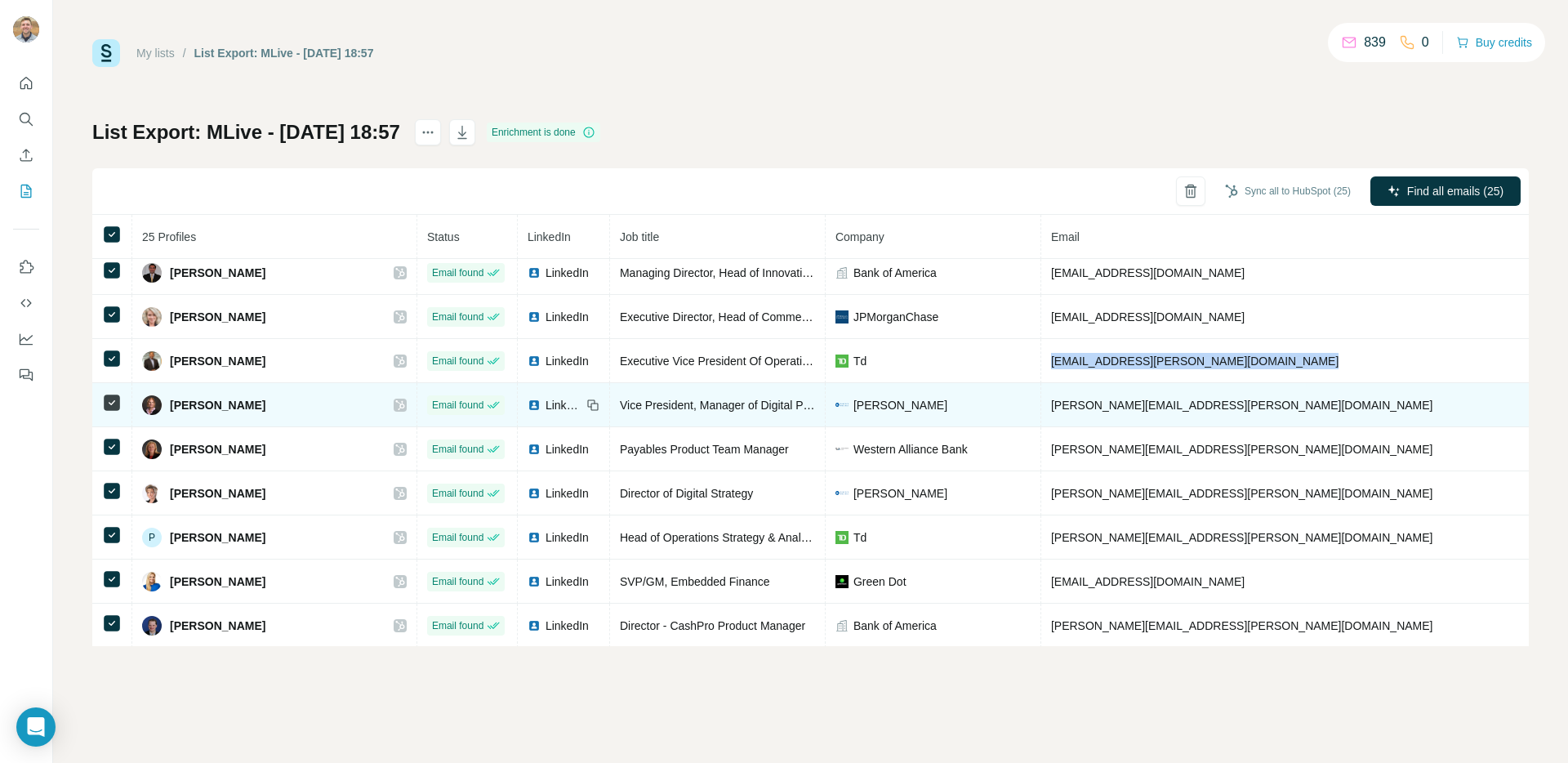
click at [1111, 406] on span "marsha.ferguson@hancockwhitney.com" at bounding box center [1242, 405] width 383 height 13
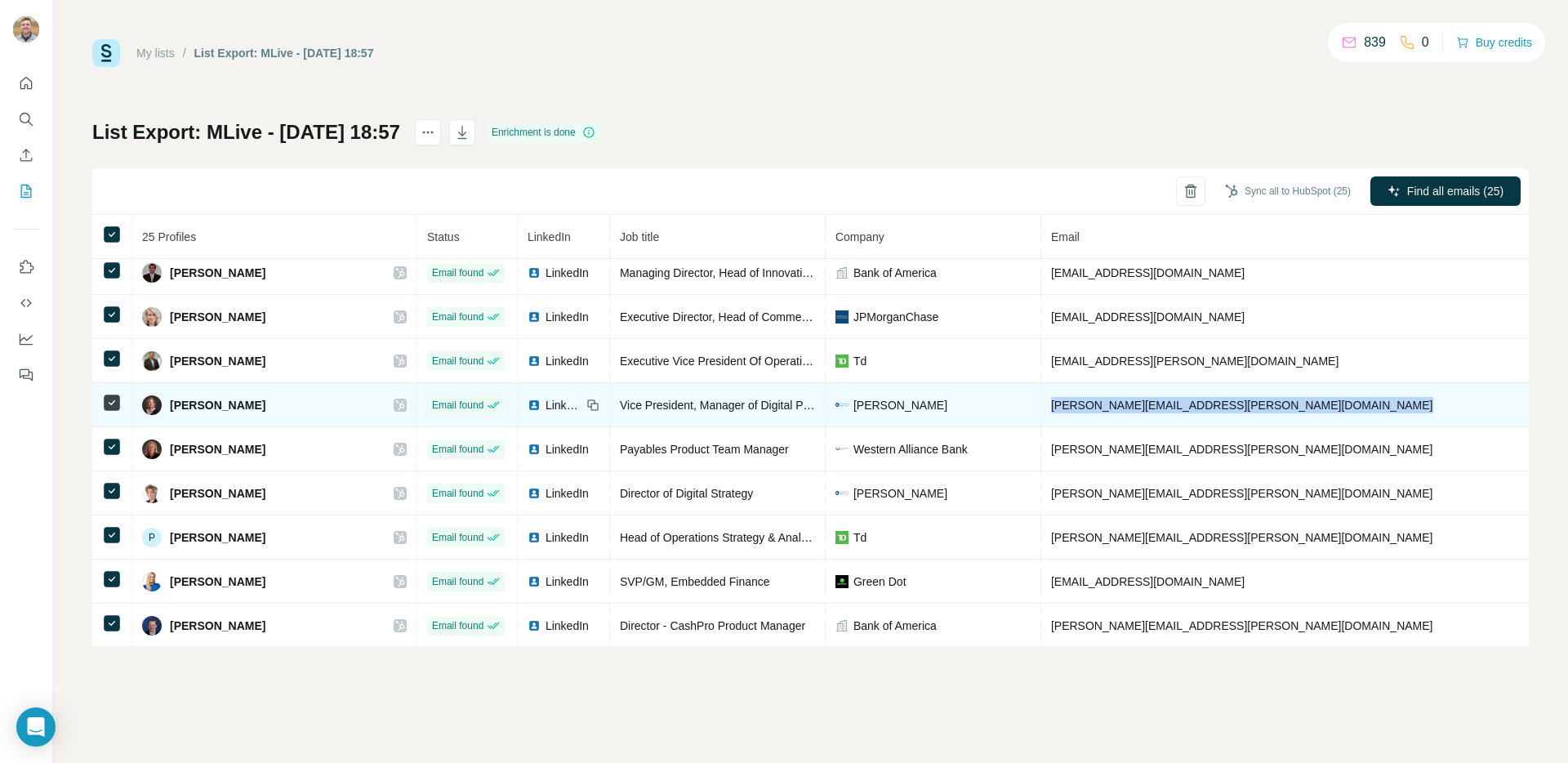
click at [1111, 406] on span "marsha.ferguson@hancockwhitney.com" at bounding box center [1242, 405] width 383 height 13
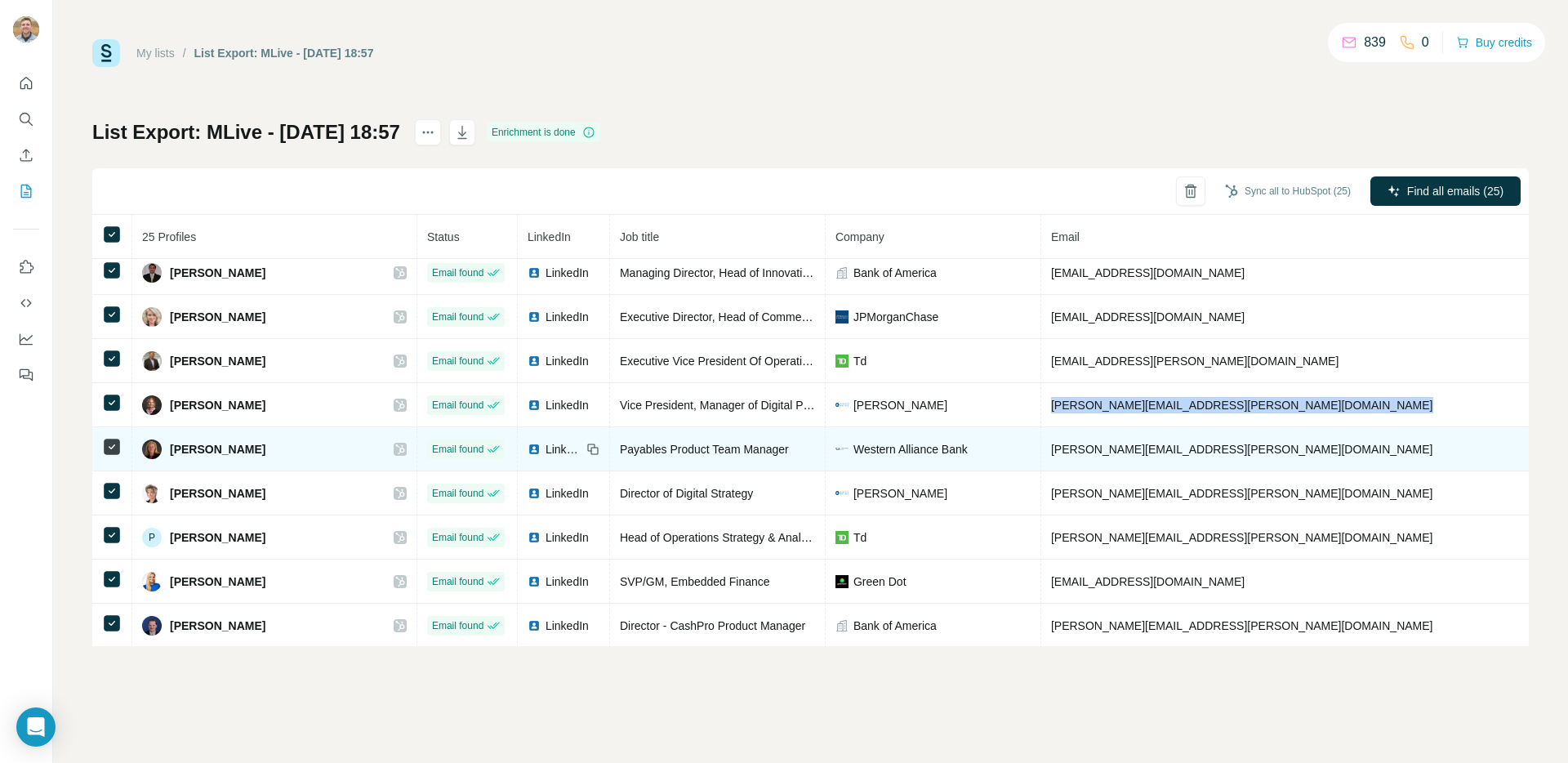
click at [1051, 449] on span "mary.mazzochi@westernalliancebank.com" at bounding box center [1242, 449] width 383 height 13
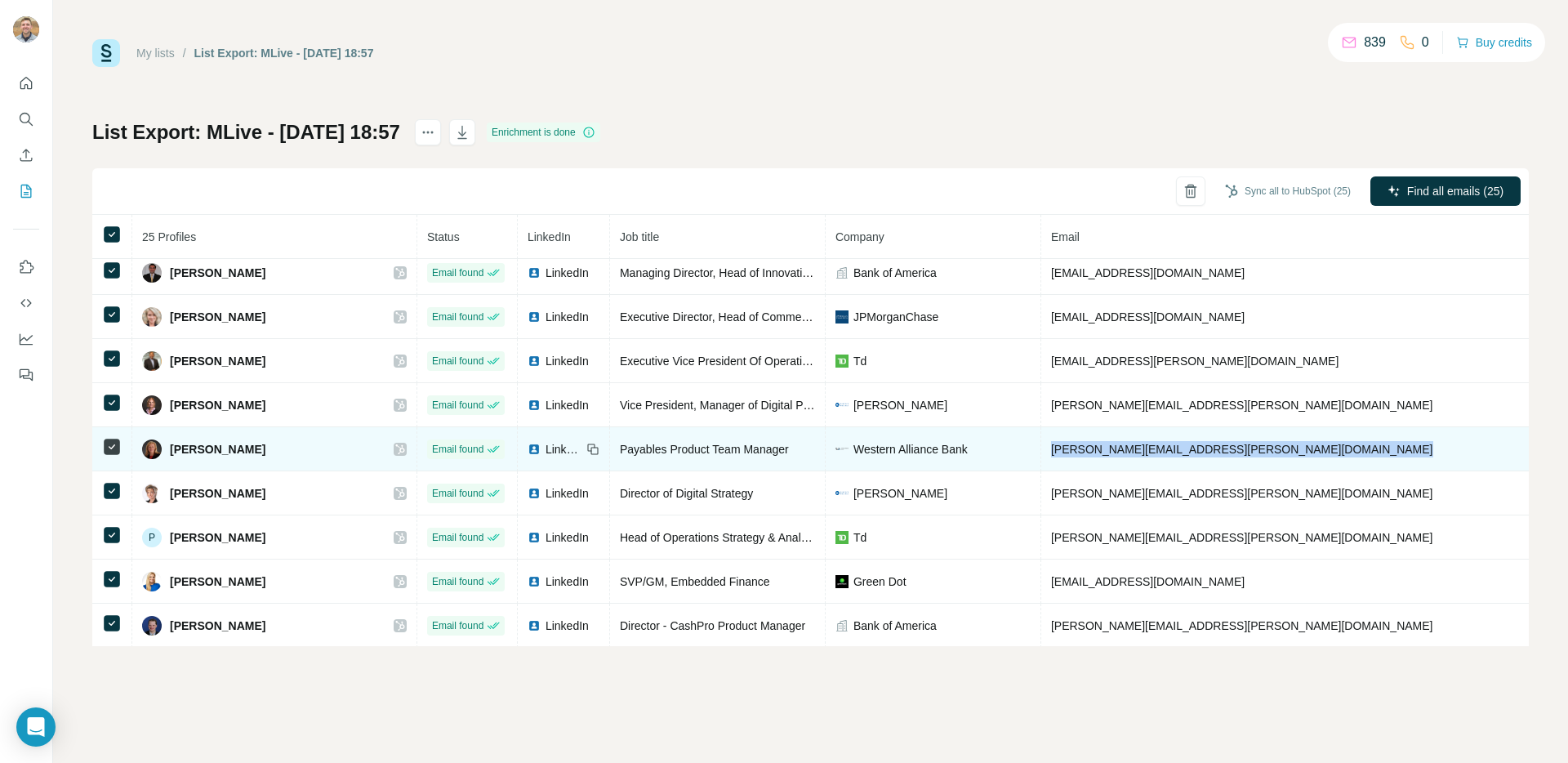
click at [1051, 449] on span "mary.mazzochi@westernalliancebank.com" at bounding box center [1242, 449] width 383 height 13
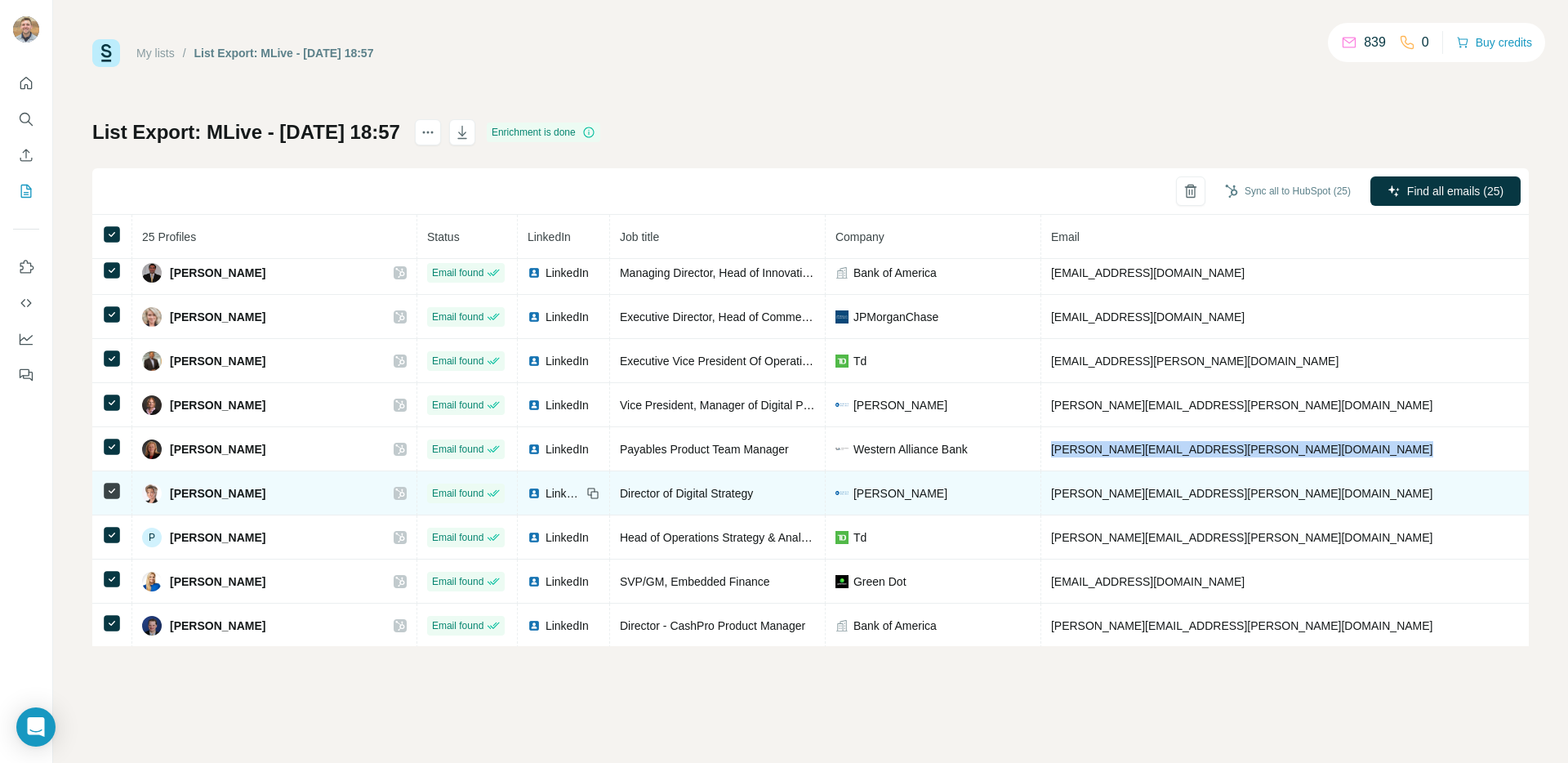
click at [1121, 487] on span "pam.hymel@hancockwhitney.com" at bounding box center [1242, 493] width 383 height 13
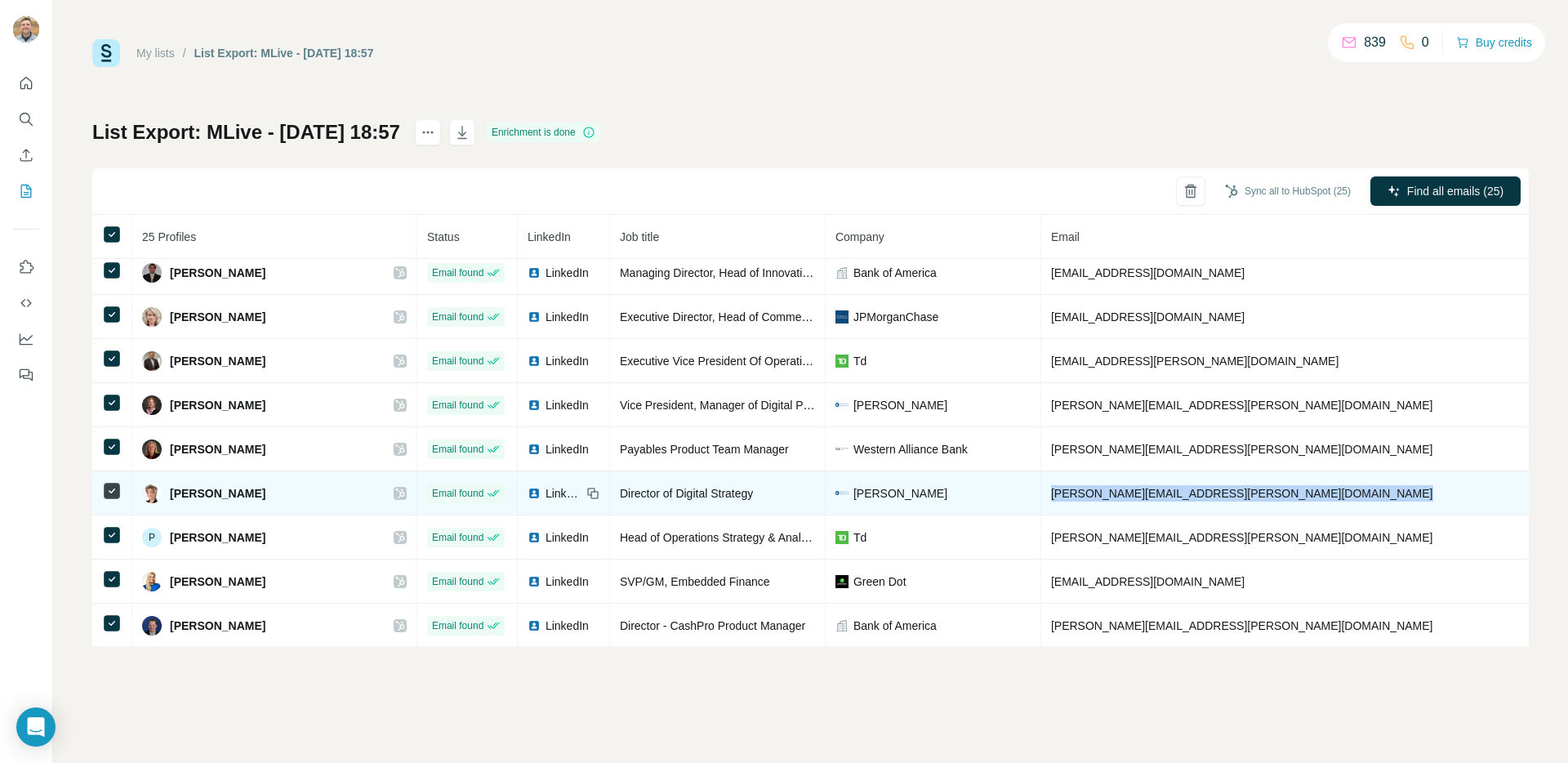
click at [1121, 487] on span "pam.hymel@hancockwhitney.com" at bounding box center [1242, 493] width 383 height 13
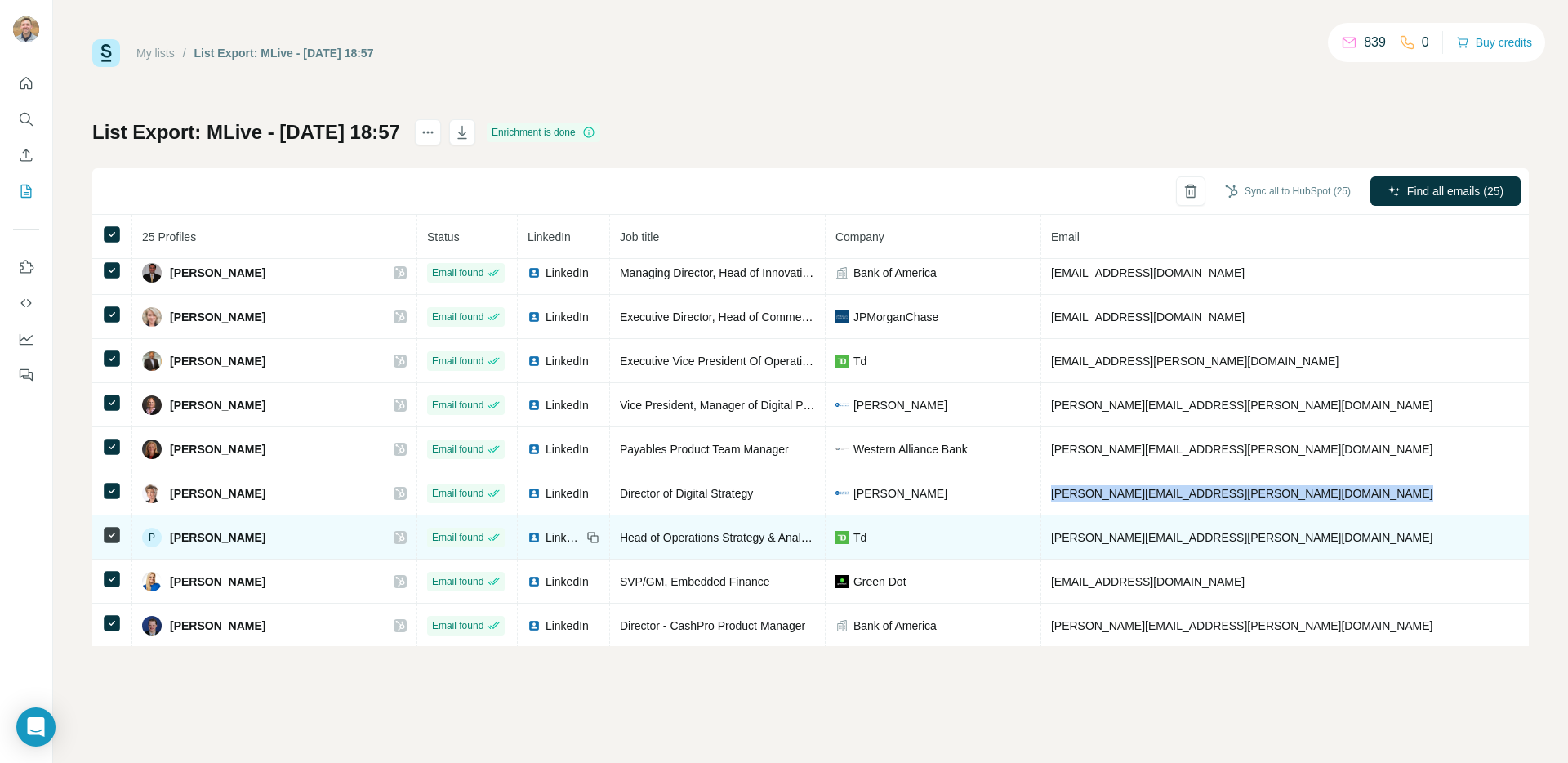
click at [1051, 538] on span "phillip.bemis@td.com" at bounding box center [1242, 538] width 383 height 13
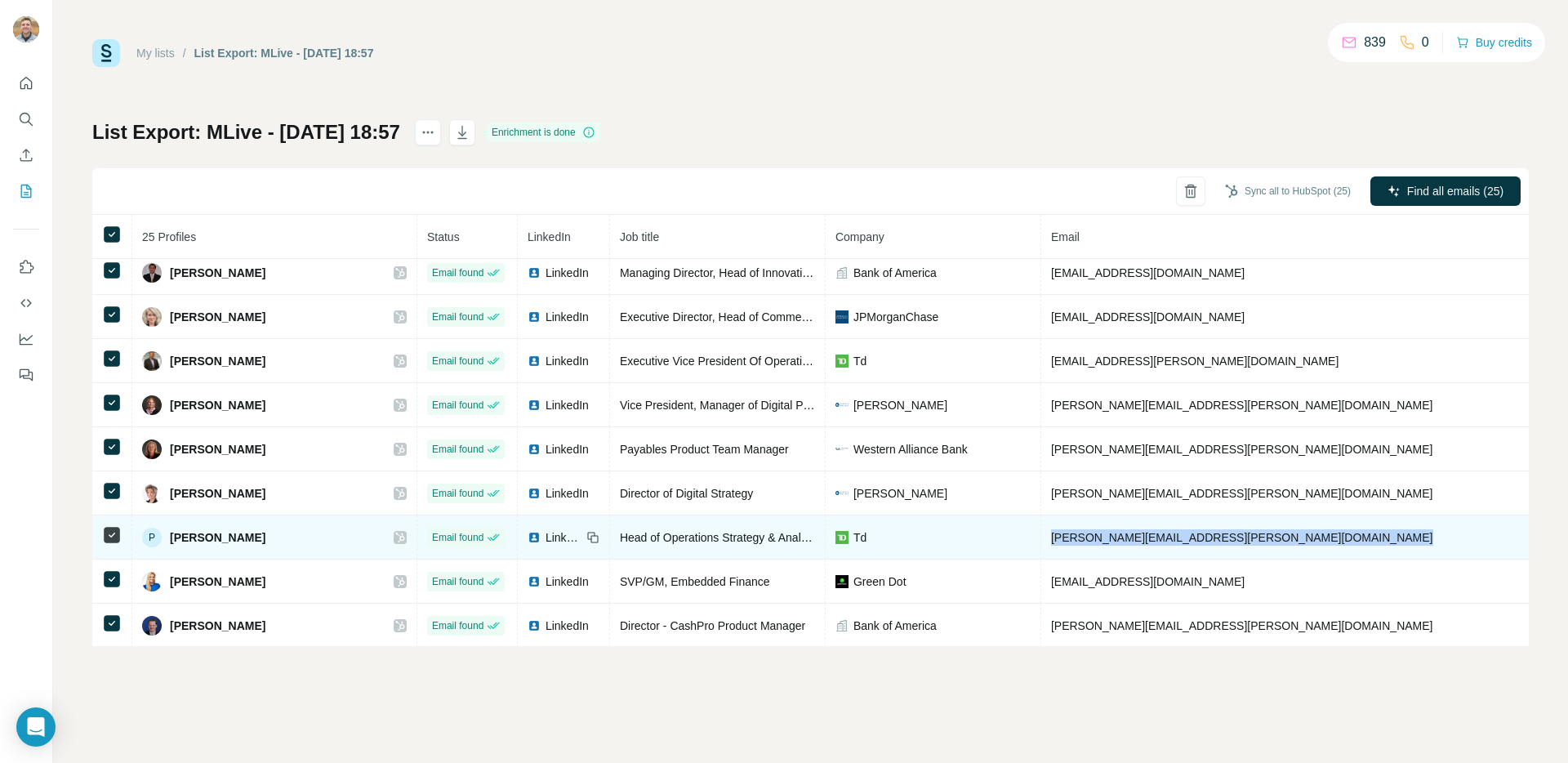
click at [1051, 538] on span "phillip.bemis@td.com" at bounding box center [1242, 538] width 383 height 13
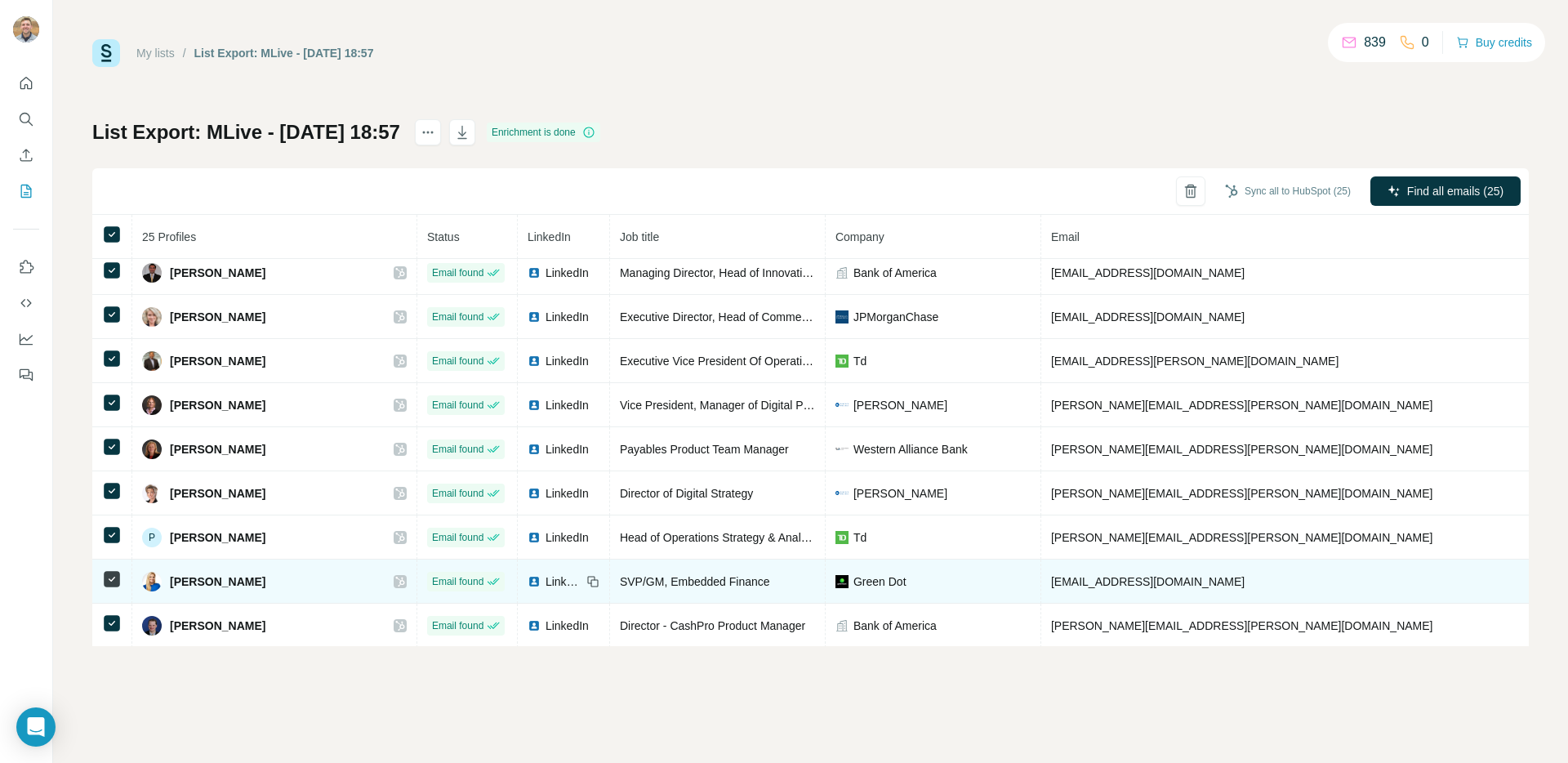
click at [1051, 579] on span "rcaine@greendotcorp.com" at bounding box center [1148, 581] width 193 height 13
copy span "rcaine@greendotcorp.com"
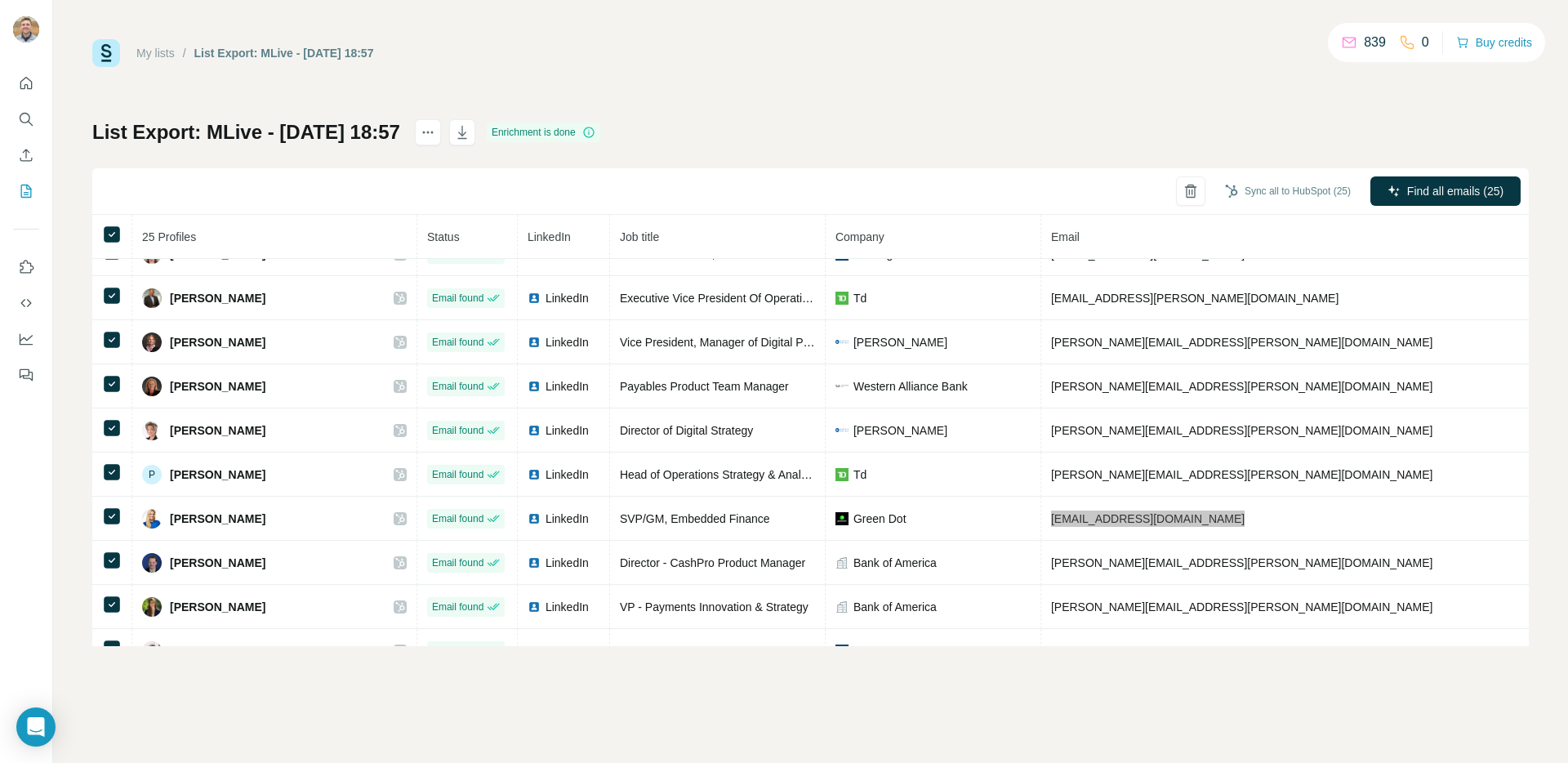
scroll to position [495, 0]
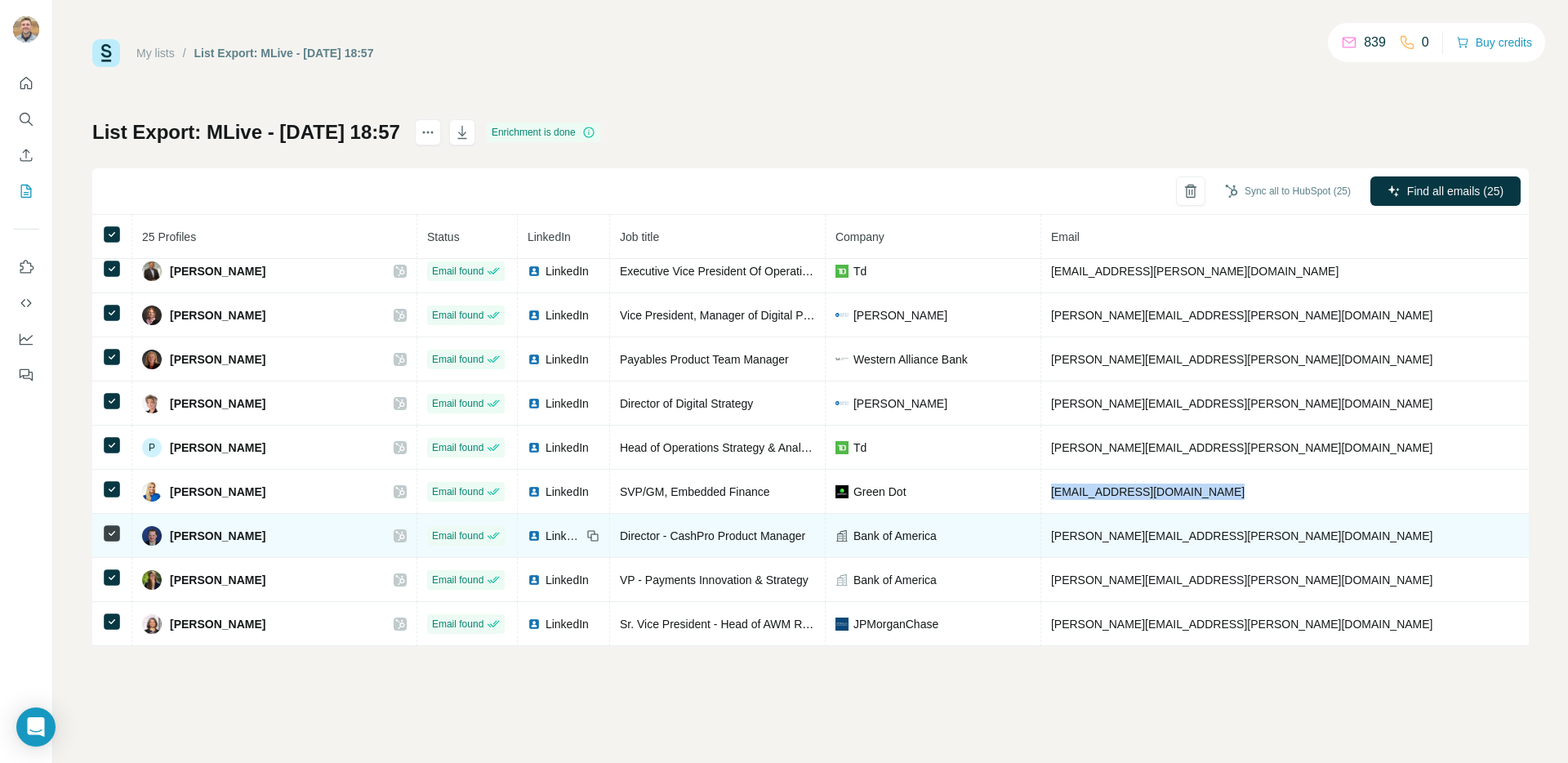
click at [1051, 538] on span "rene.schuurman@bofa.com" at bounding box center [1242, 536] width 383 height 13
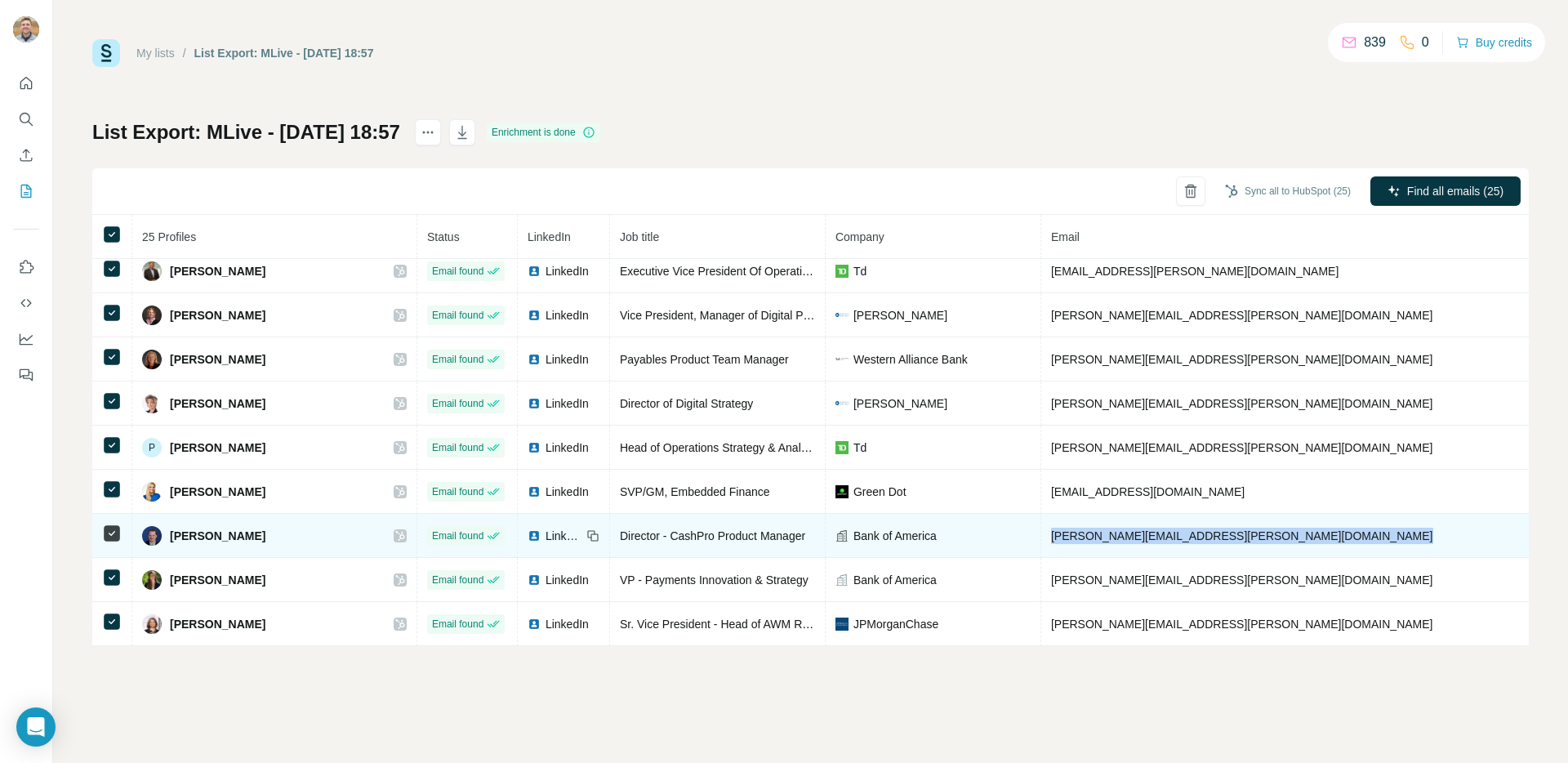
click at [1051, 538] on span "rene.schuurman@bofa.com" at bounding box center [1242, 536] width 383 height 13
copy span "rene.schuurman@bofa.com"
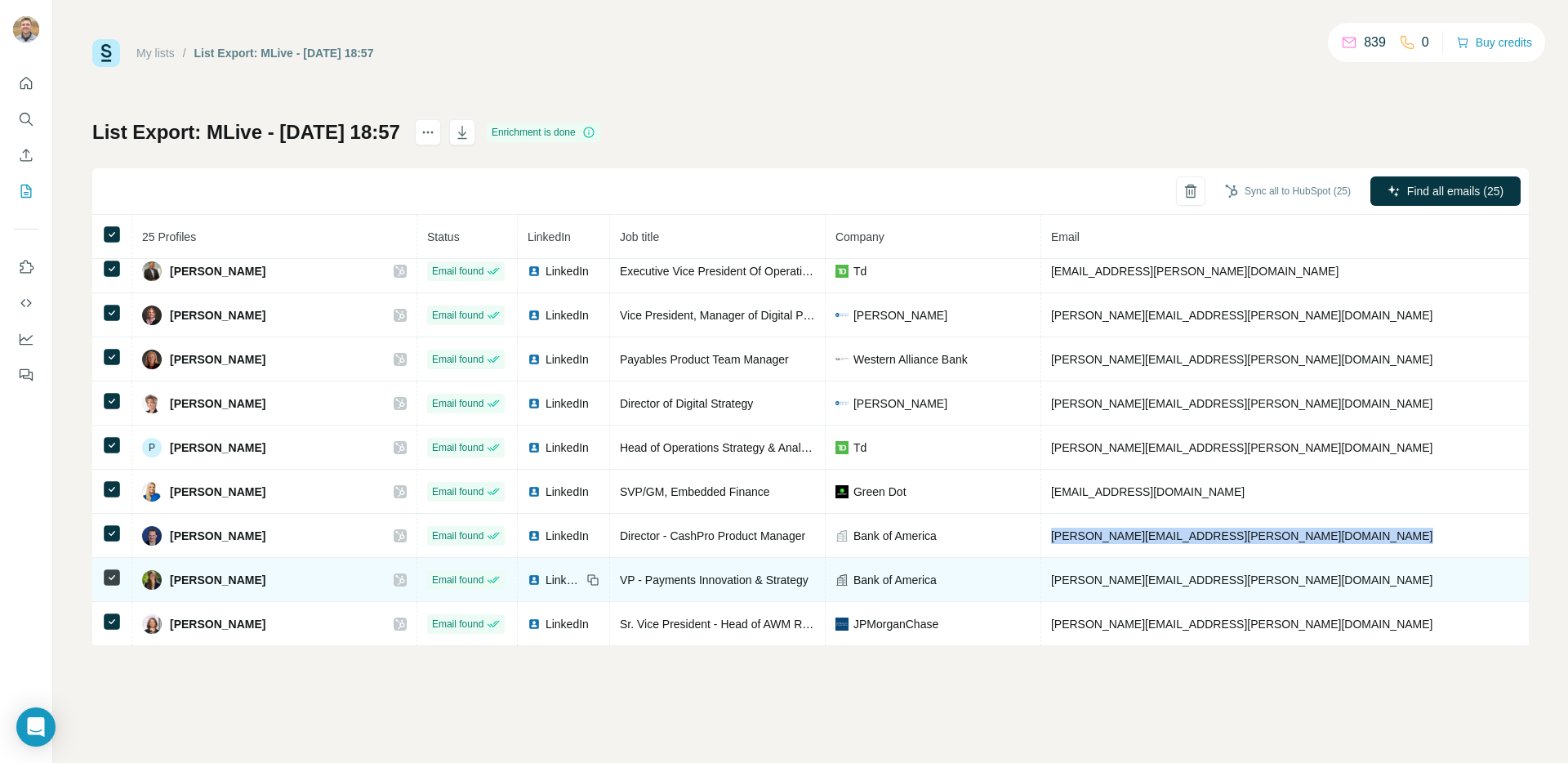
click at [1056, 582] on span "ryan.barlow@bofa.com" at bounding box center [1242, 580] width 383 height 13
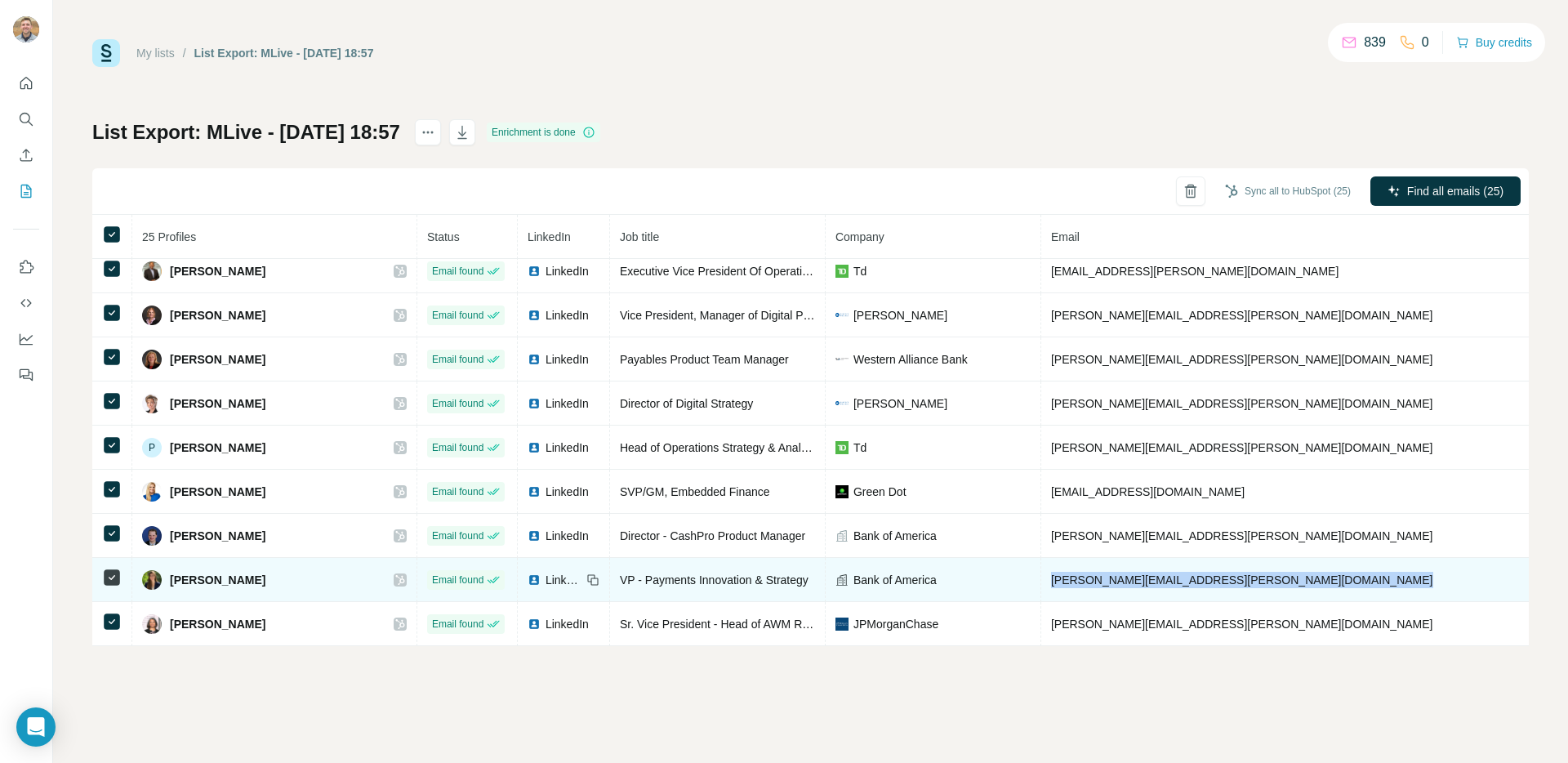
click at [1056, 582] on span "ryan.barlow@bofa.com" at bounding box center [1242, 580] width 383 height 13
copy span "ryan.barlow@bofa.com"
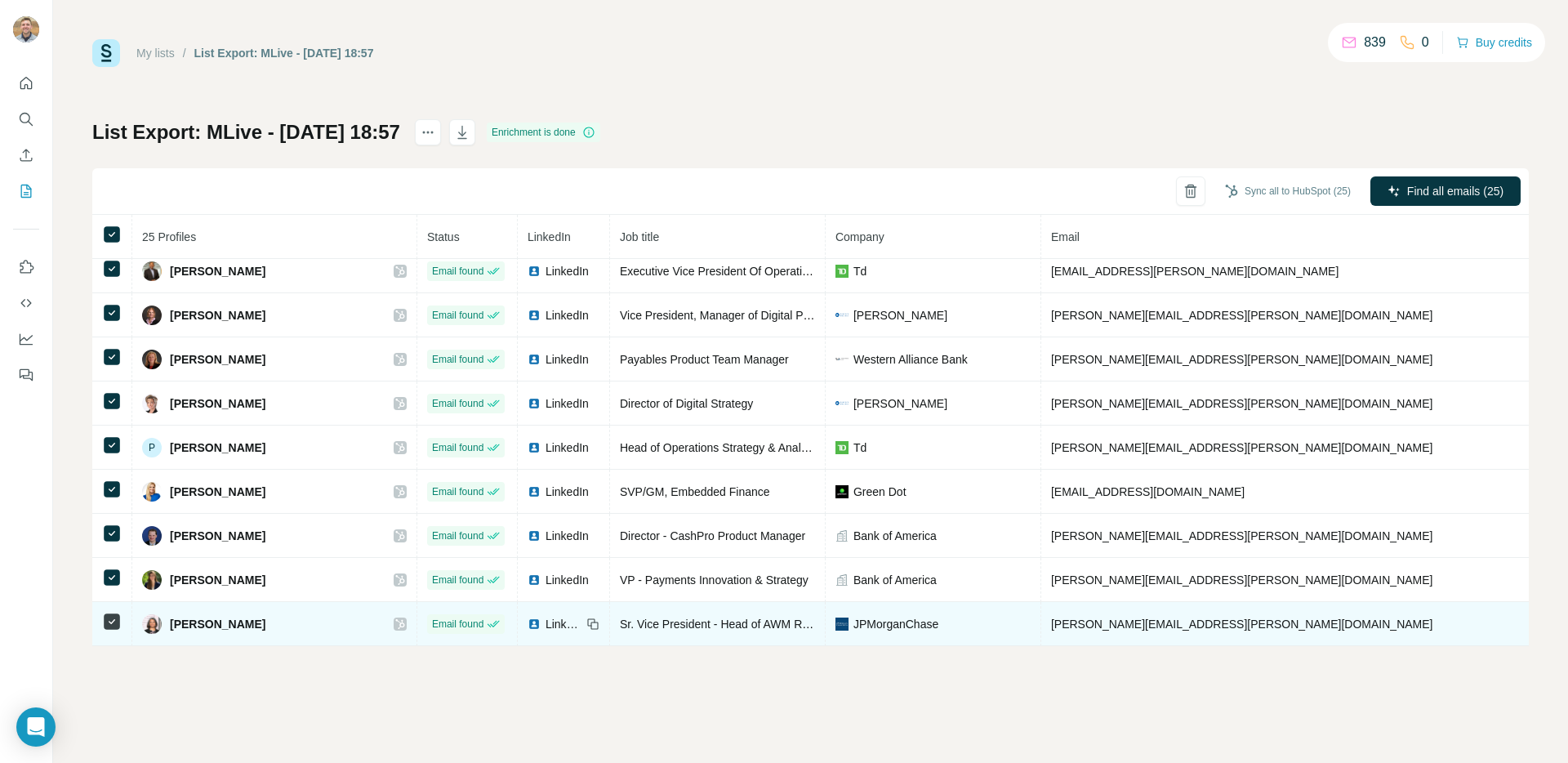
click at [1051, 626] on span "sanchita.chanda@jpmchase.com" at bounding box center [1242, 624] width 383 height 13
copy span "chanda"
click at [1051, 626] on span "sanchita.chanda@jpmchase.com" at bounding box center [1242, 624] width 383 height 13
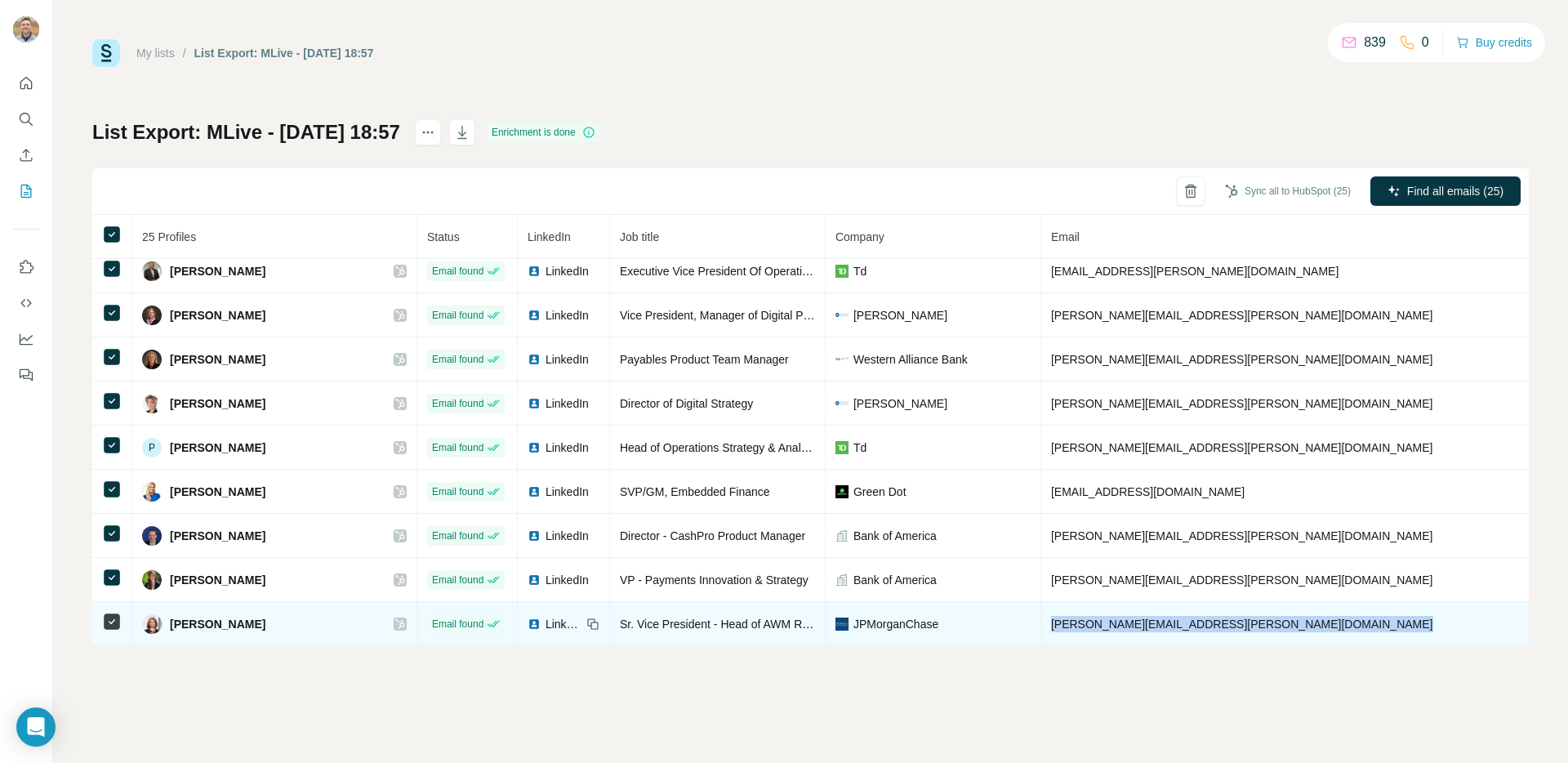
click at [1051, 626] on span "sanchita.chanda@jpmchase.com" at bounding box center [1242, 624] width 383 height 13
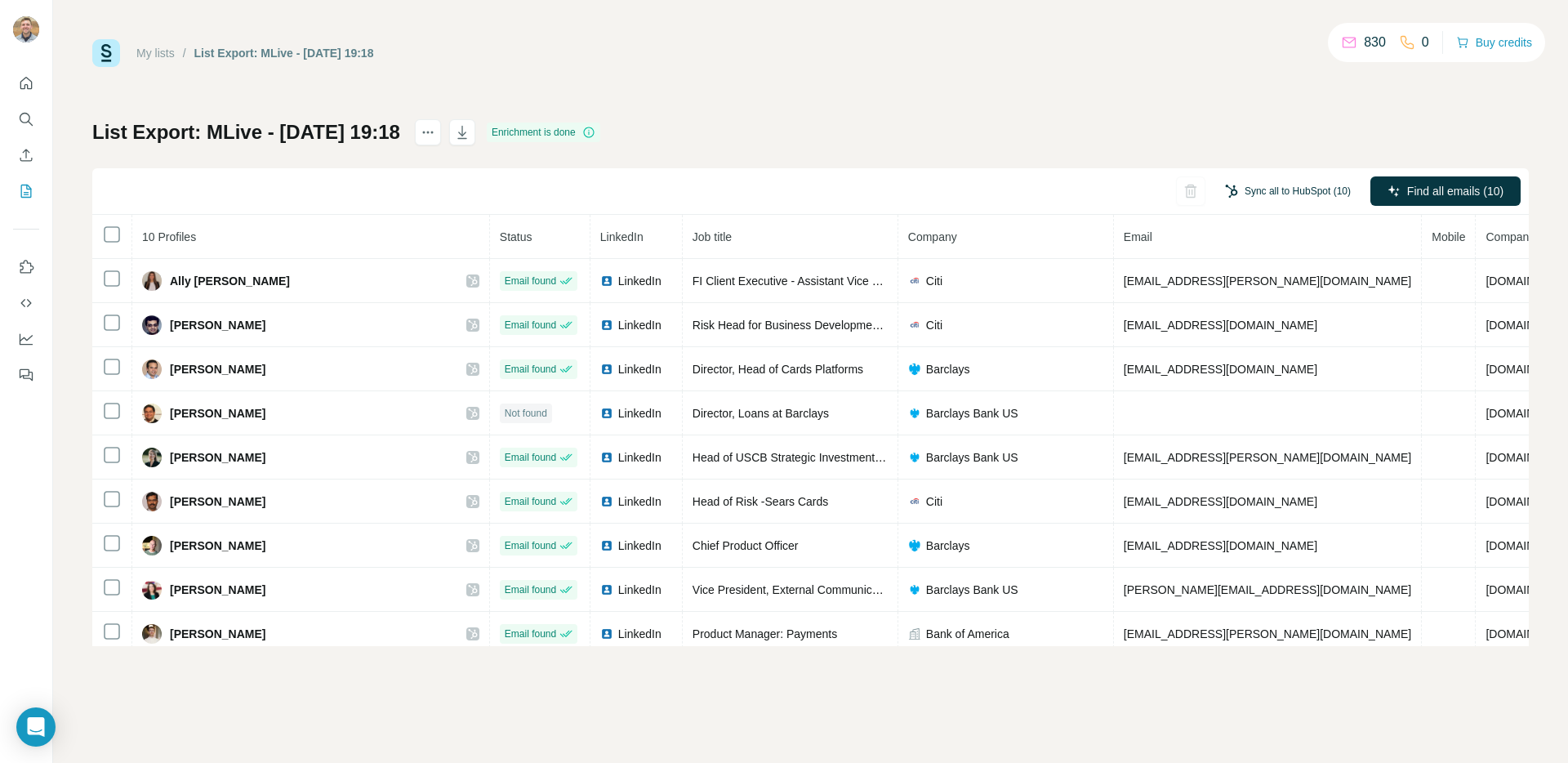
click at [1308, 189] on button "Sync all to HubSpot (10)" at bounding box center [1288, 191] width 149 height 25
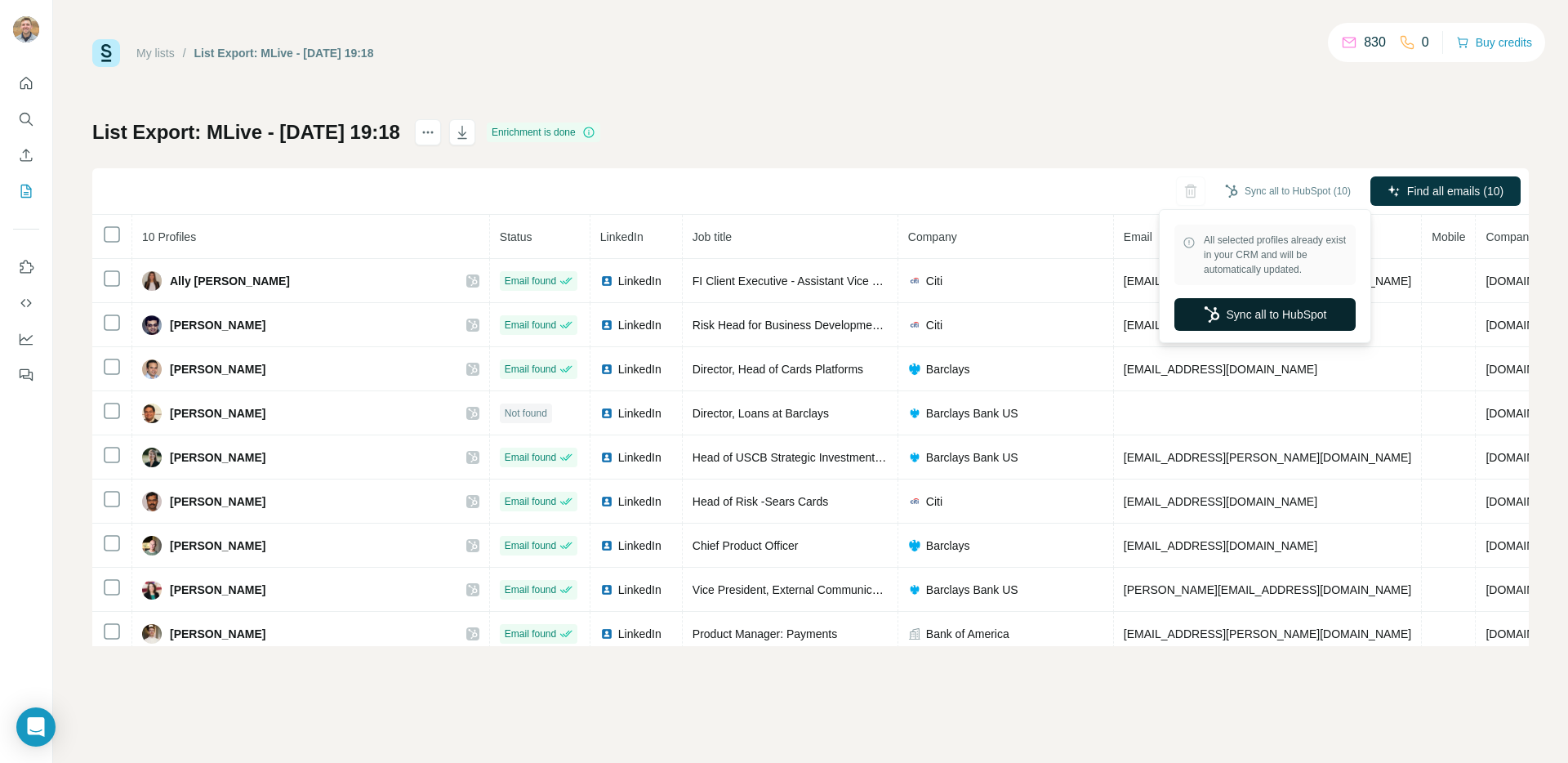
click at [1250, 313] on button "Sync all to HubSpot" at bounding box center [1265, 315] width 181 height 33
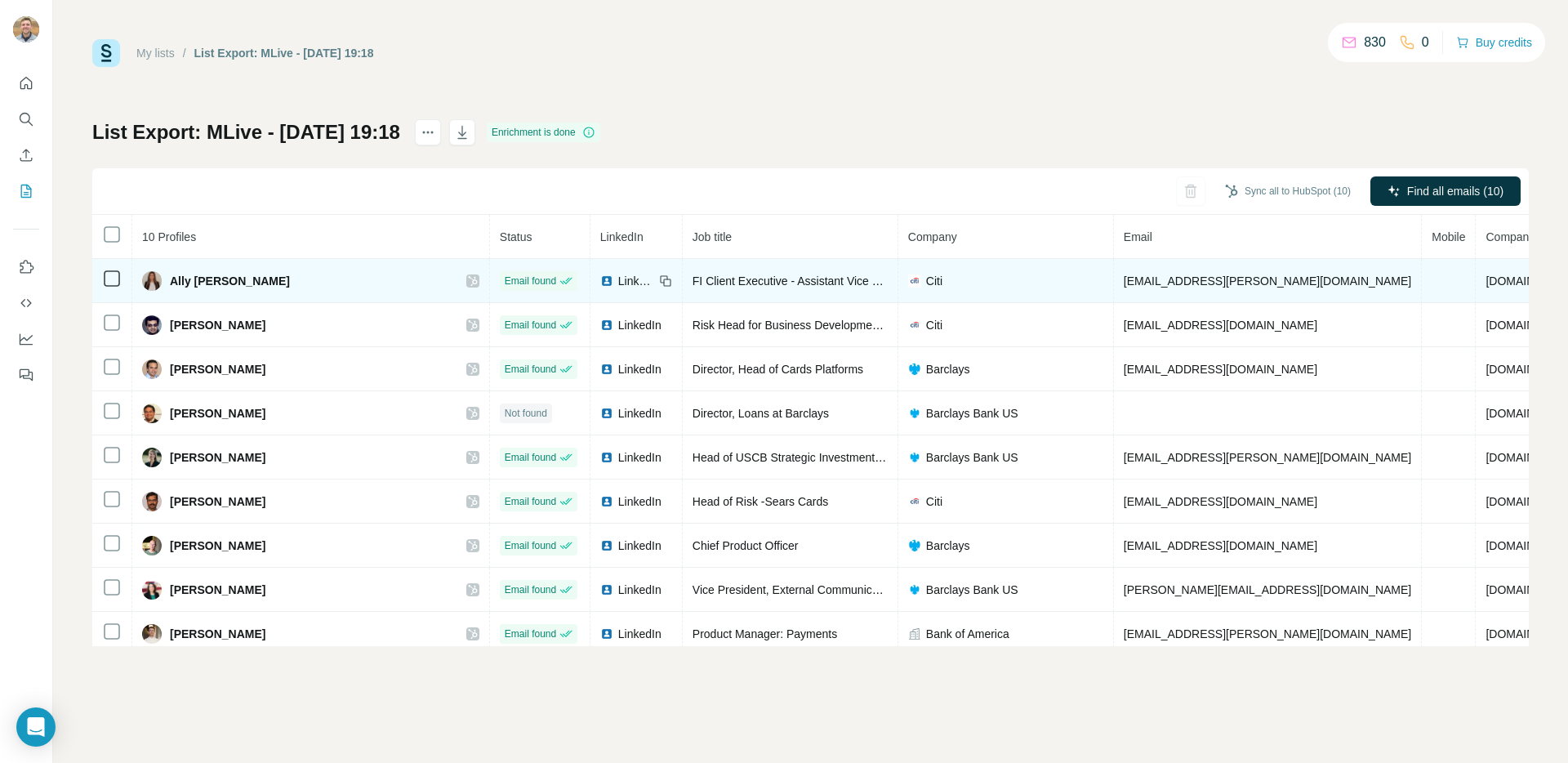
click at [1124, 277] on span "[EMAIL_ADDRESS][PERSON_NAME][DOMAIN_NAME]" at bounding box center [1267, 280] width 287 height 13
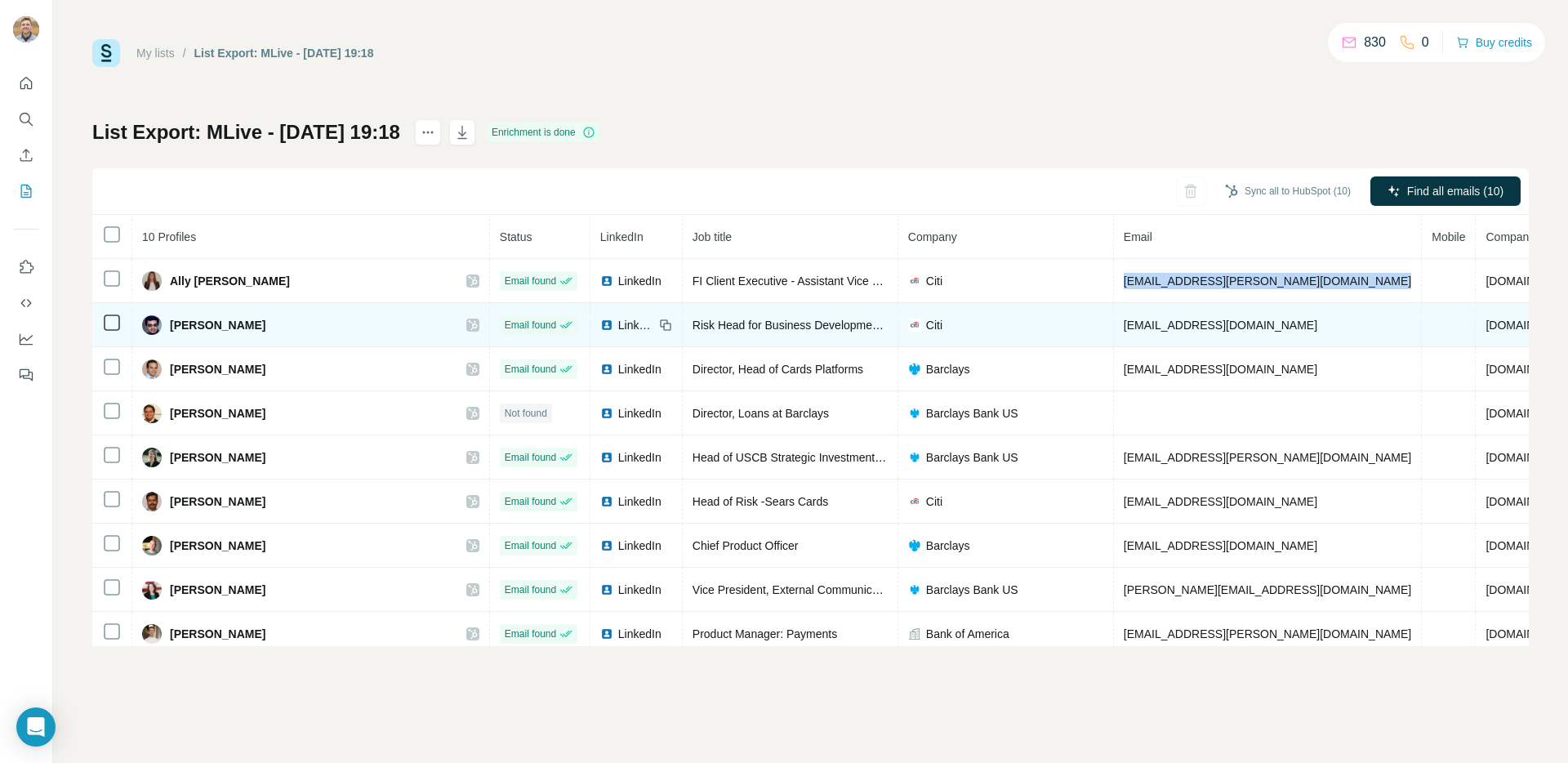
click at [1124, 326] on span "[EMAIL_ADDRESS][DOMAIN_NAME]" at bounding box center [1220, 325] width 193 height 13
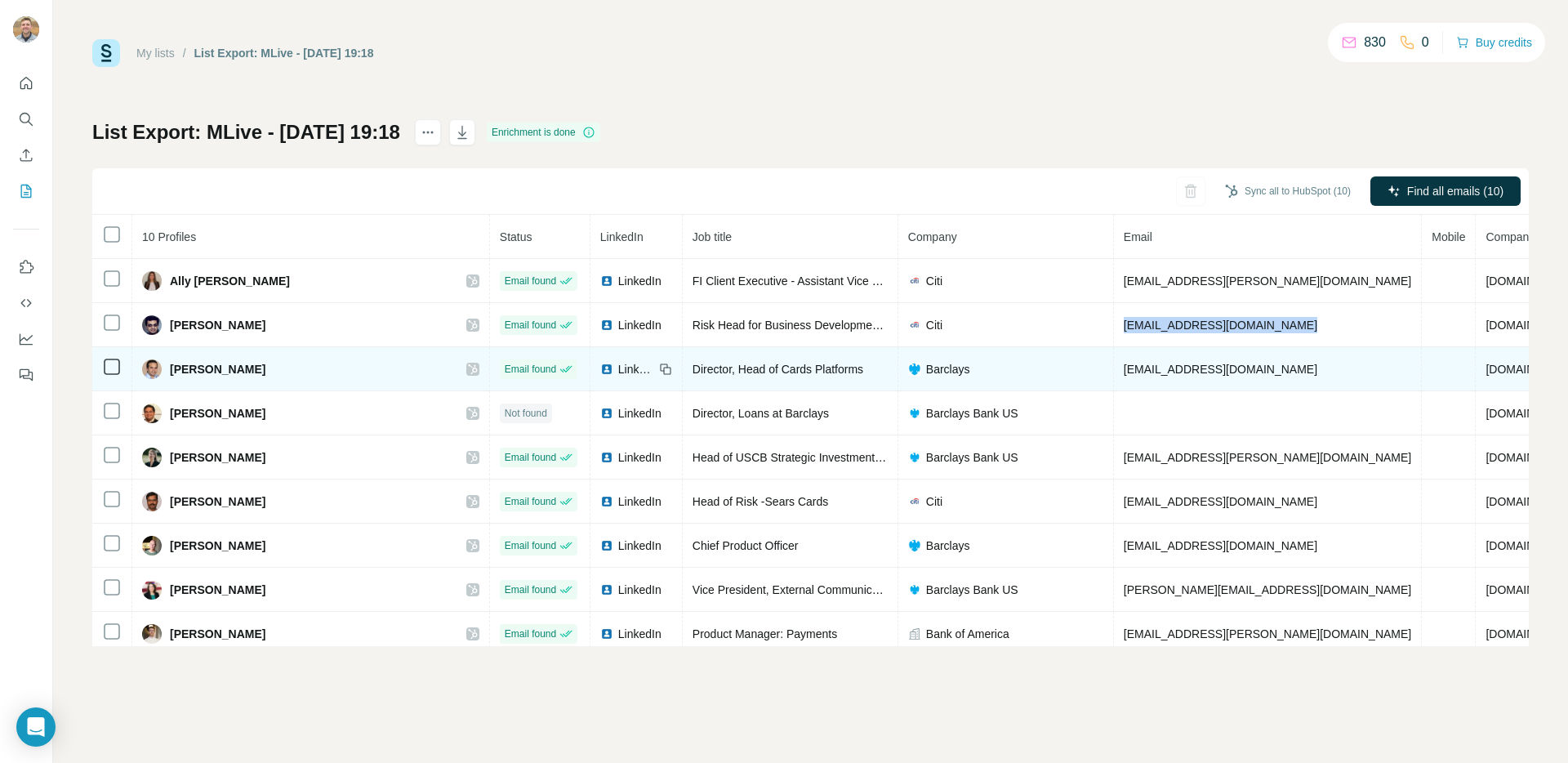
click at [1124, 373] on span "[EMAIL_ADDRESS][DOMAIN_NAME]" at bounding box center [1220, 369] width 193 height 13
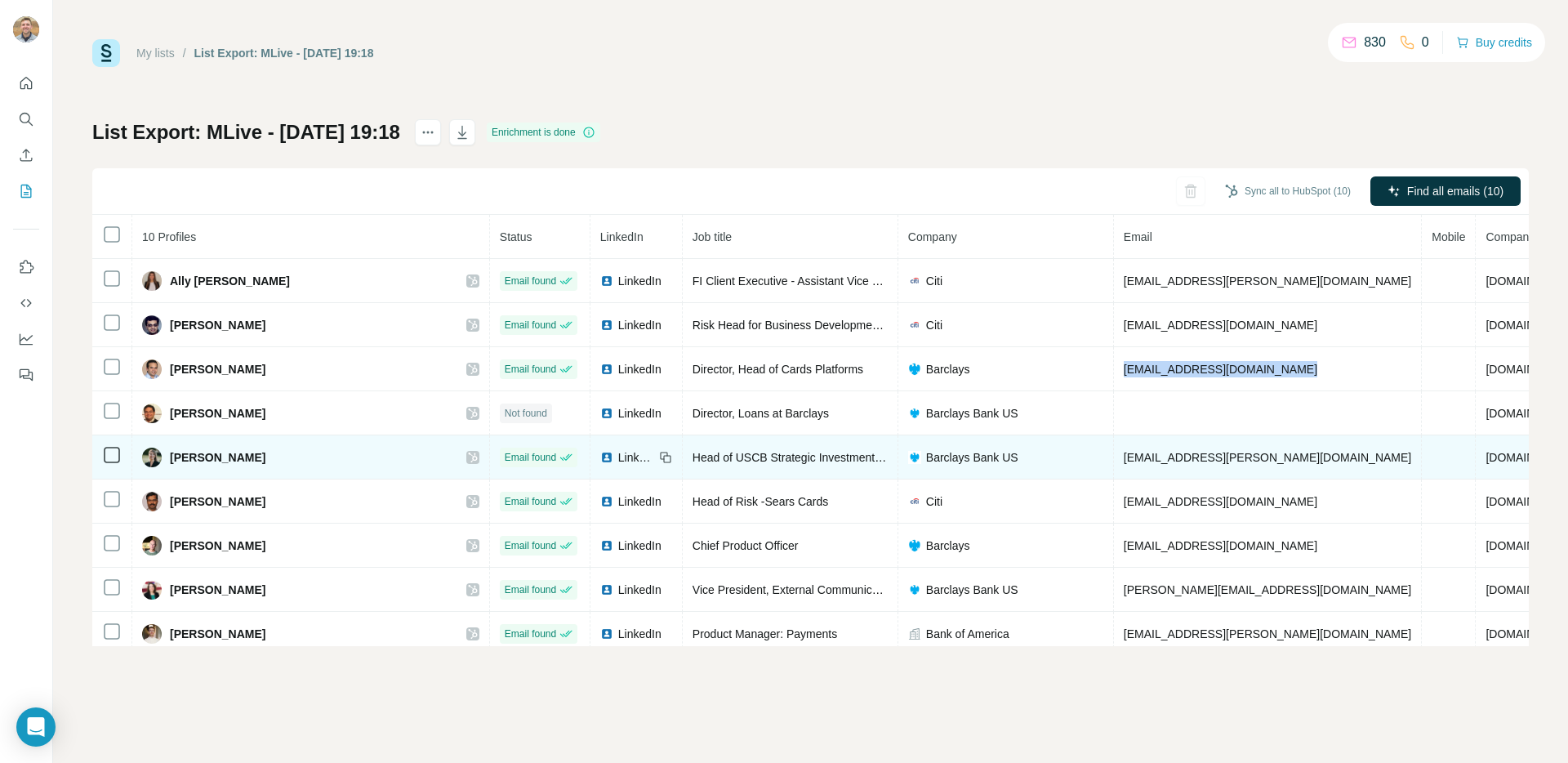
click at [1124, 454] on span "[EMAIL_ADDRESS][PERSON_NAME][DOMAIN_NAME]" at bounding box center [1267, 457] width 287 height 13
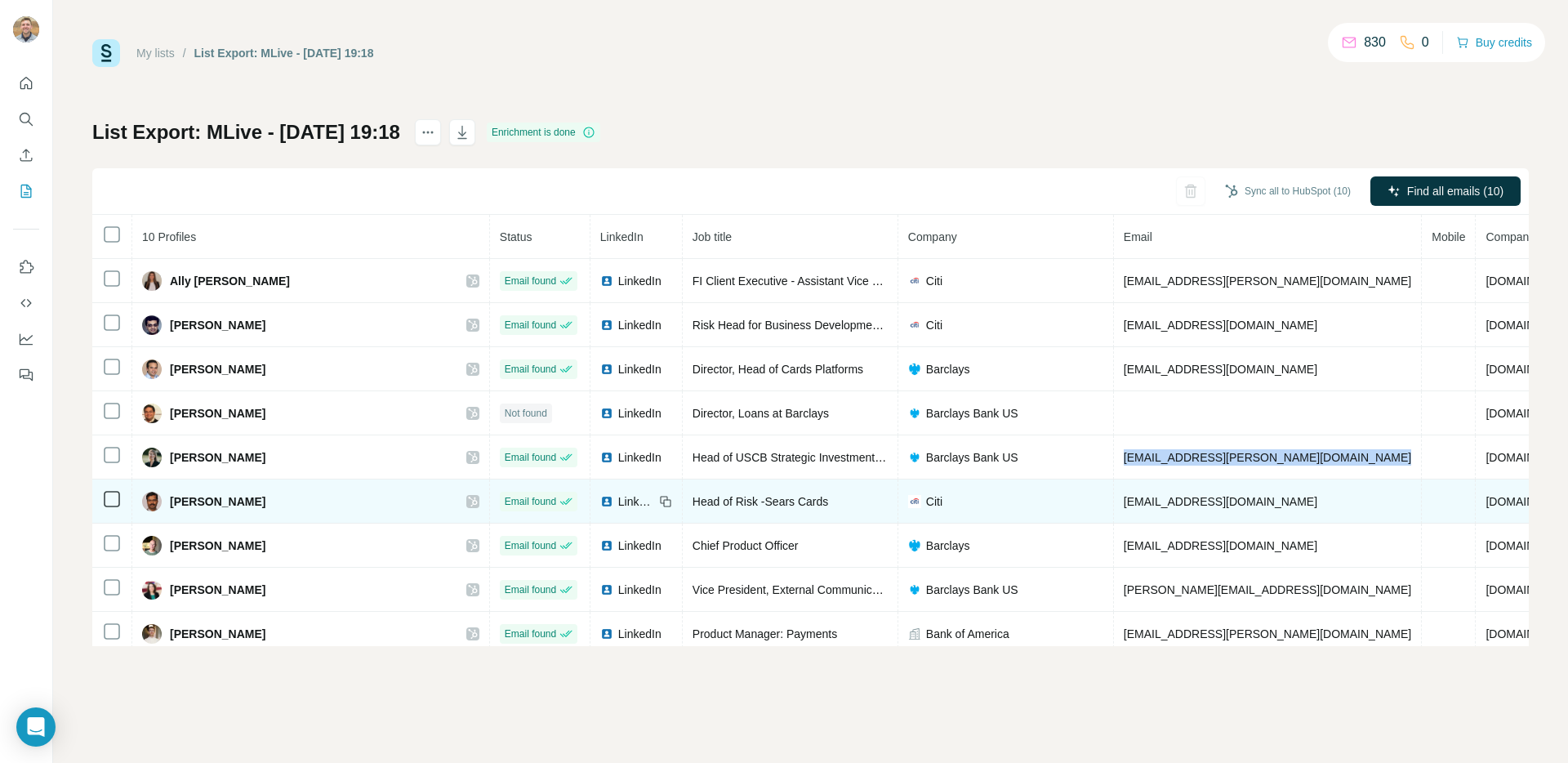
click at [1124, 498] on span "[EMAIL_ADDRESS][DOMAIN_NAME]" at bounding box center [1220, 501] width 193 height 13
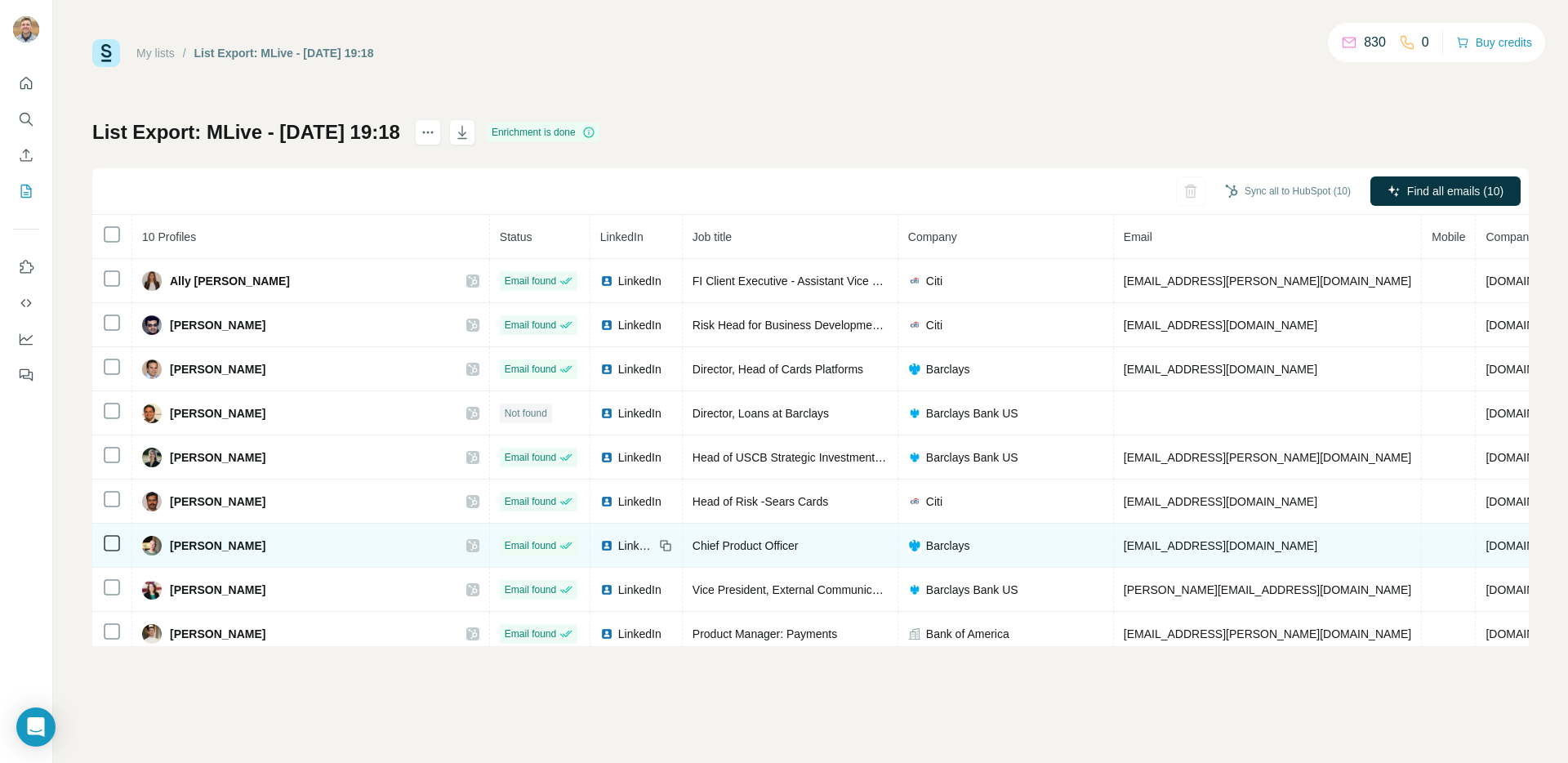
click at [1114, 552] on td "[EMAIL_ADDRESS][DOMAIN_NAME]" at bounding box center [1268, 545] width 308 height 44
click at [1124, 550] on span "[EMAIL_ADDRESS][DOMAIN_NAME]" at bounding box center [1220, 545] width 193 height 13
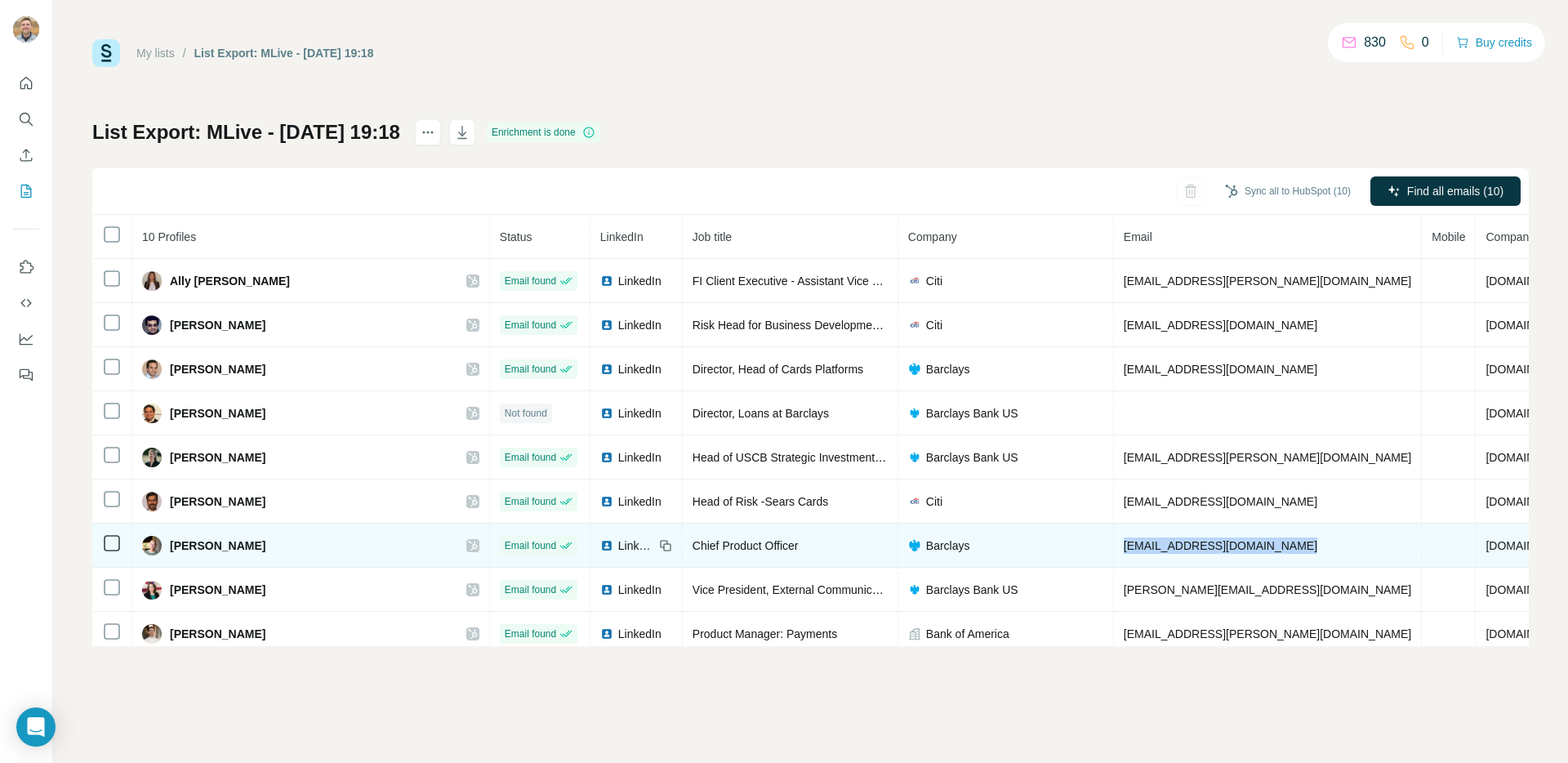
click at [1124, 550] on span "[EMAIL_ADDRESS][DOMAIN_NAME]" at bounding box center [1220, 545] width 193 height 13
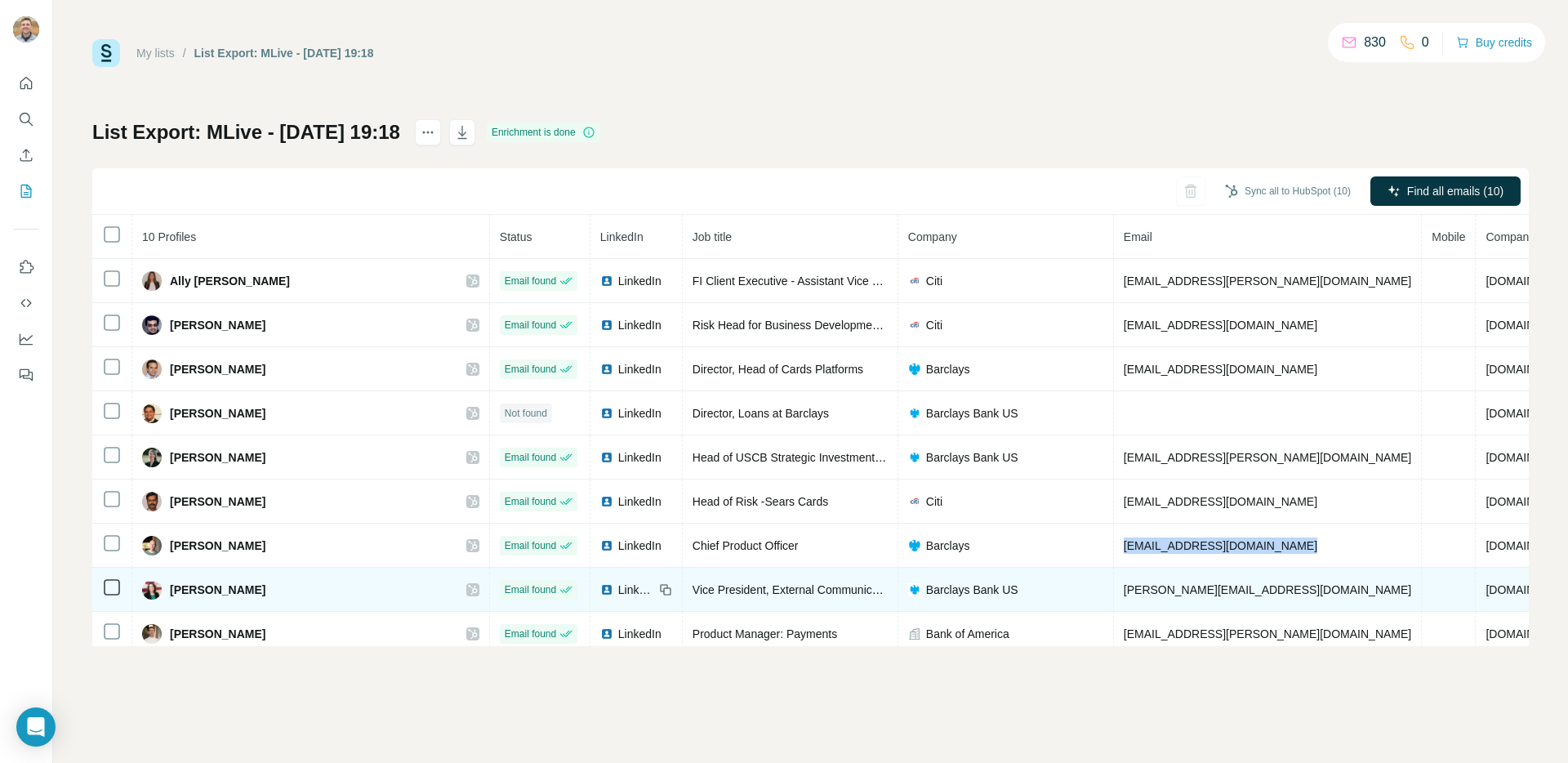
click at [1124, 592] on span "[PERSON_NAME][EMAIL_ADDRESS][DOMAIN_NAME]" at bounding box center [1267, 589] width 287 height 13
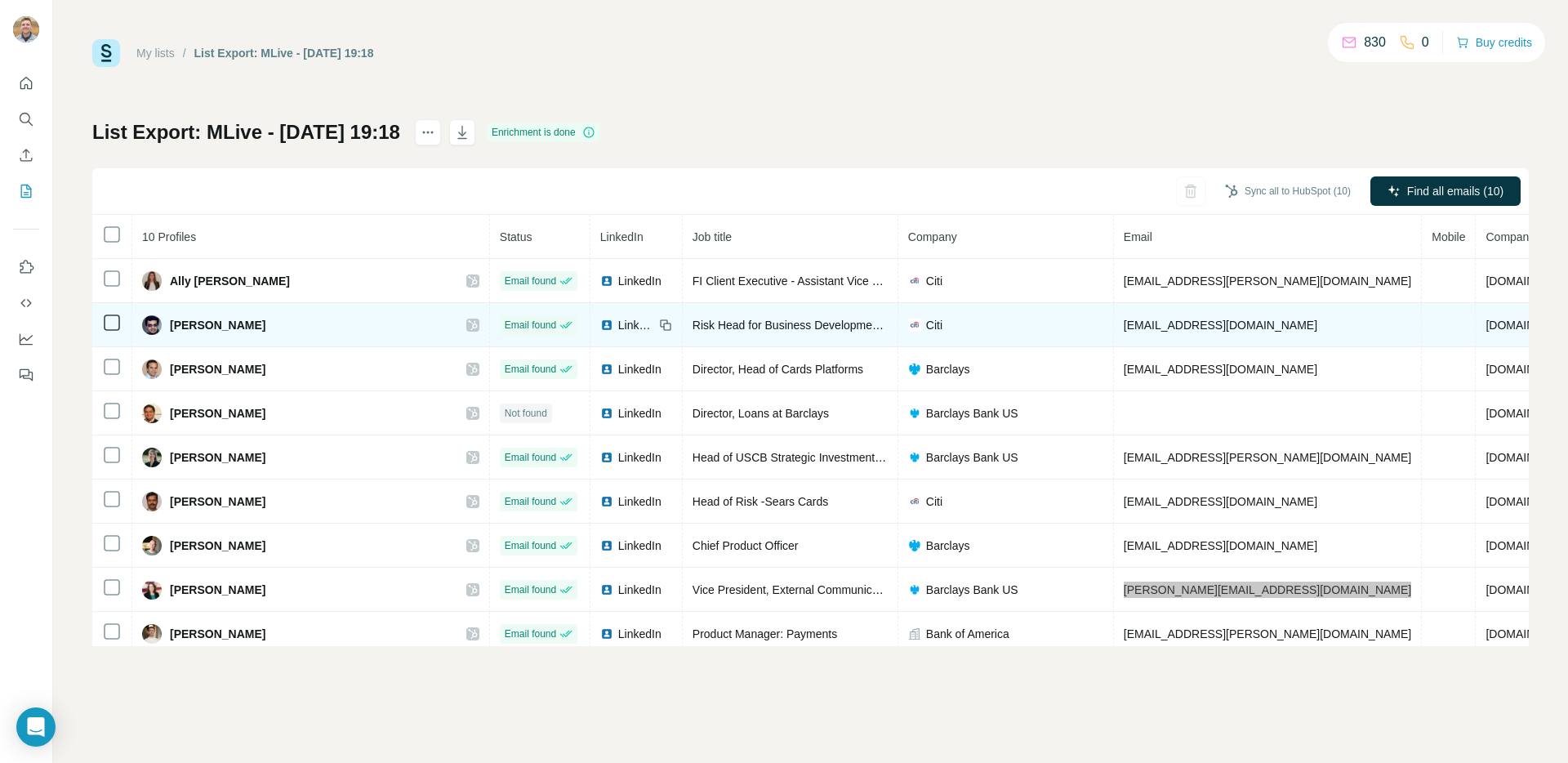
scroll to position [54, 0]
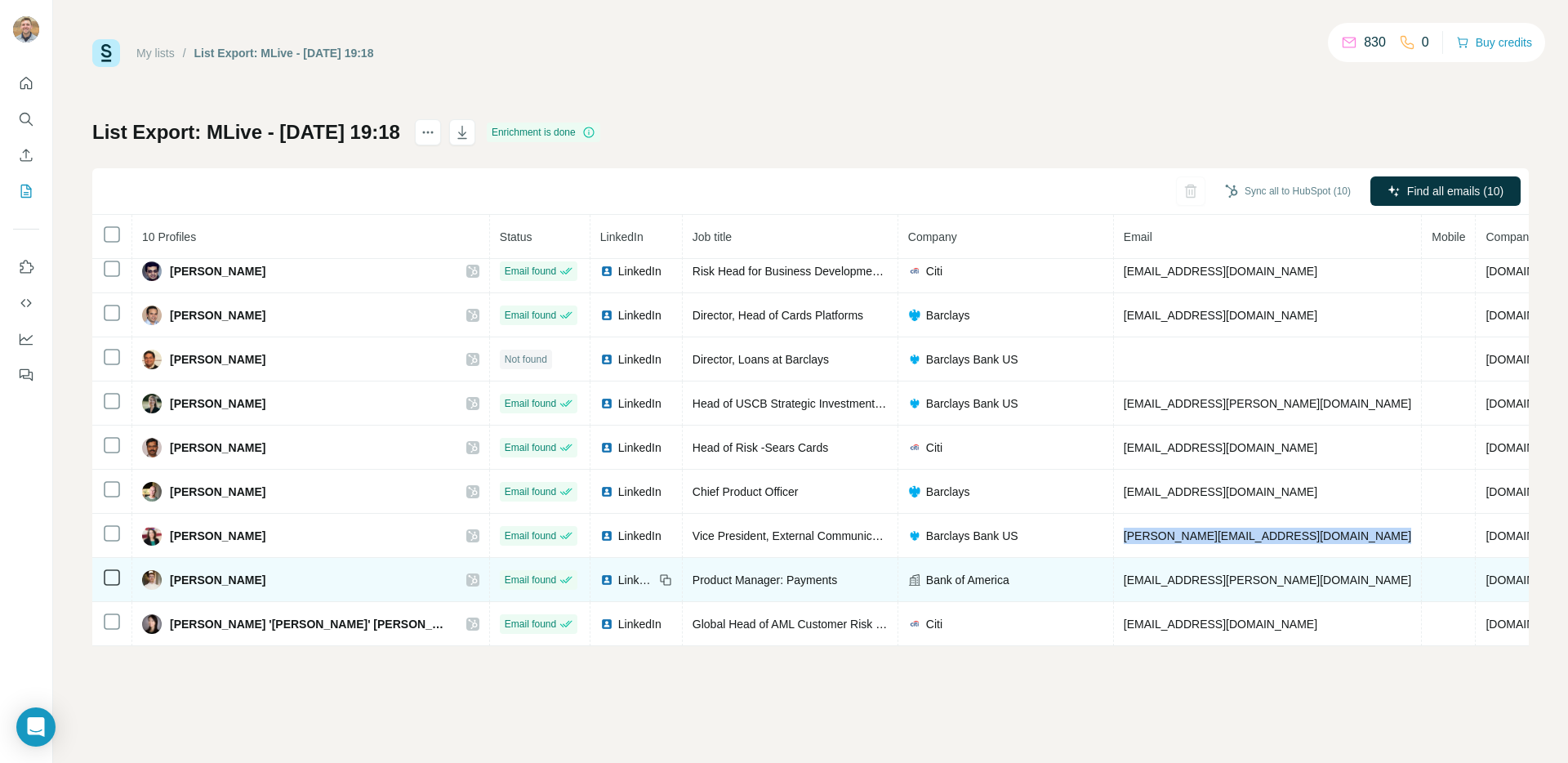
click at [1124, 585] on span "[EMAIL_ADDRESS][PERSON_NAME][DOMAIN_NAME]" at bounding box center [1267, 580] width 287 height 13
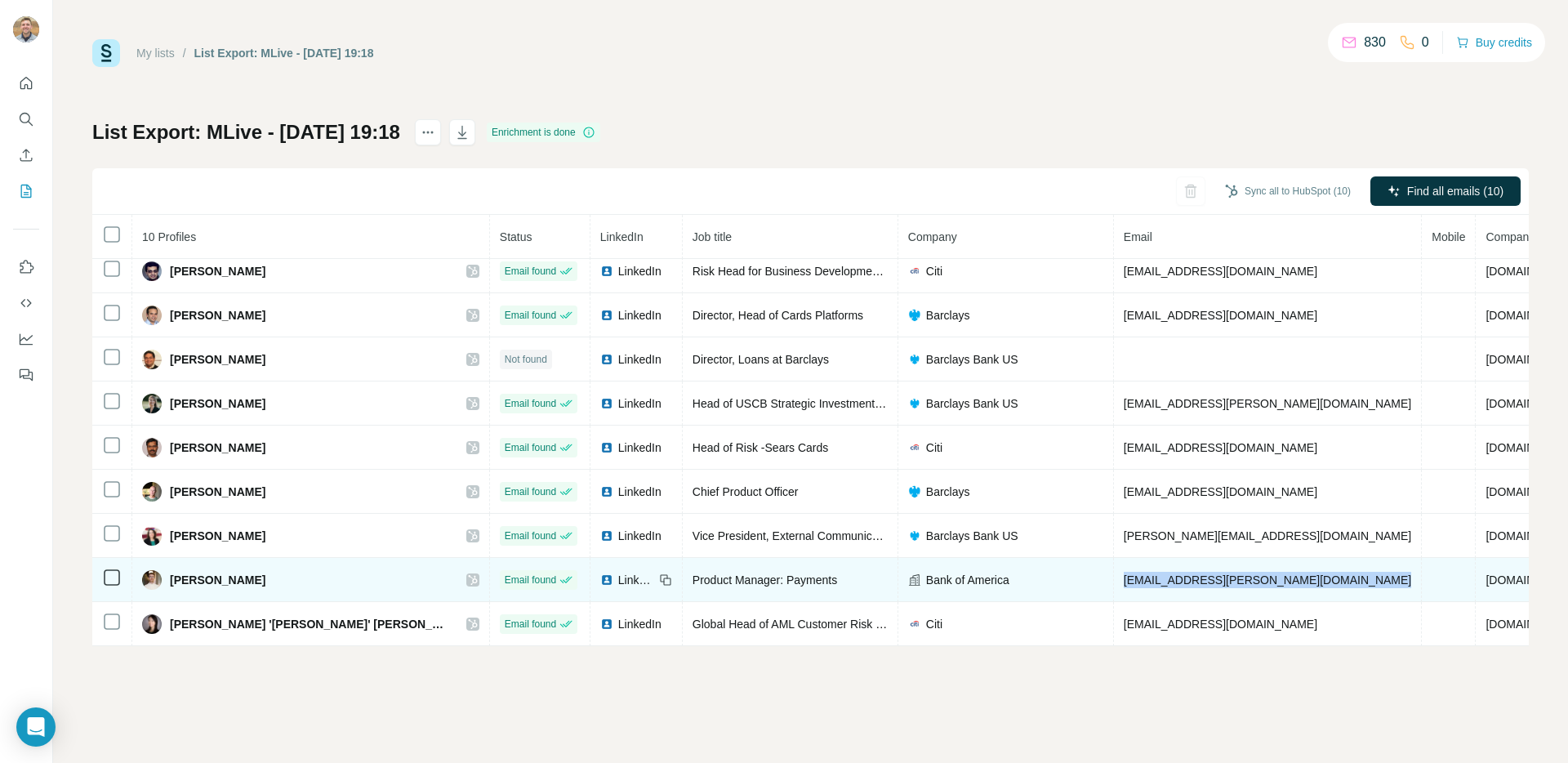
click at [1124, 585] on span "[EMAIL_ADDRESS][PERSON_NAME][DOMAIN_NAME]" at bounding box center [1267, 580] width 287 height 13
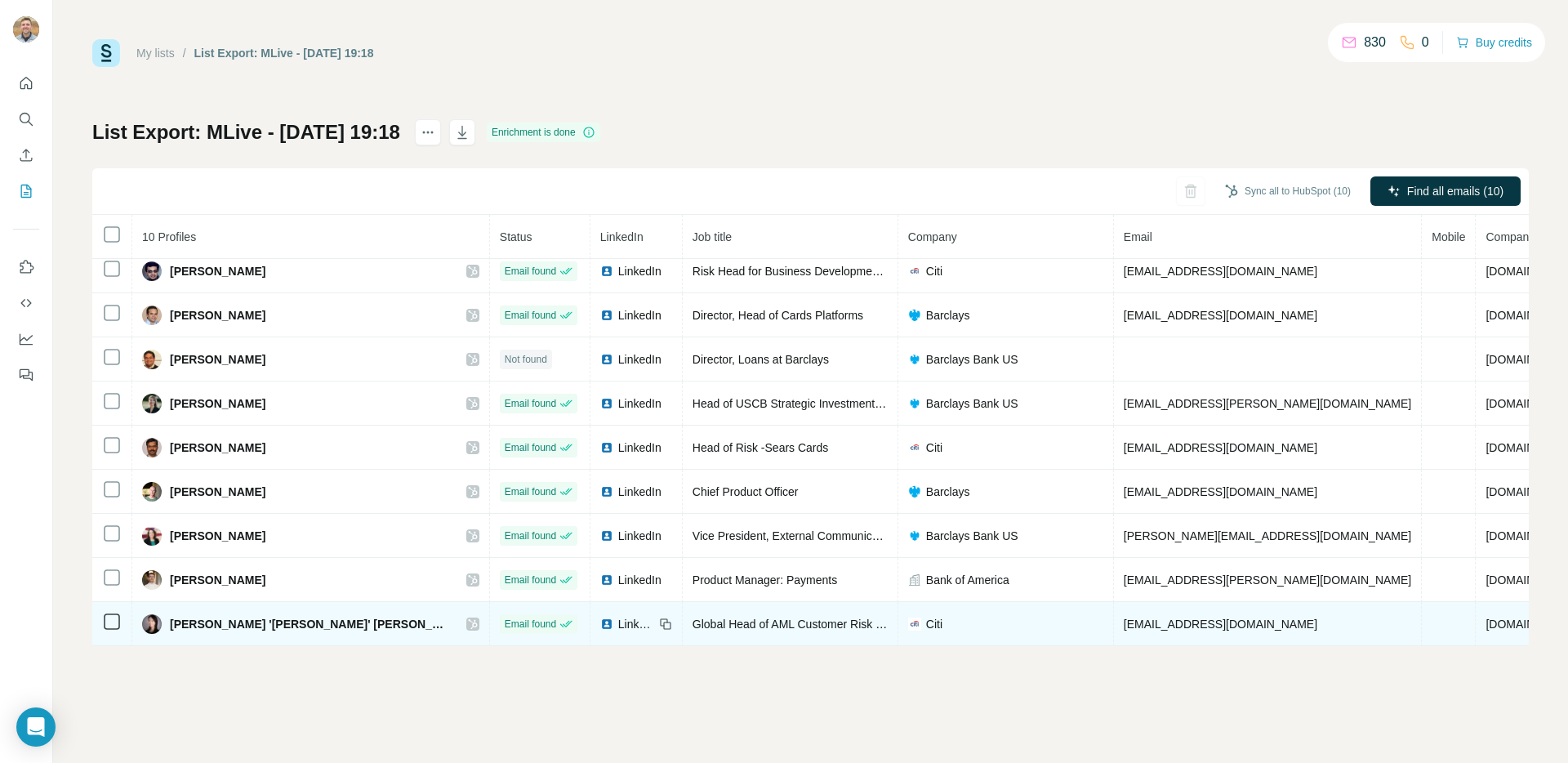
click at [1124, 623] on span "[EMAIL_ADDRESS][DOMAIN_NAME]" at bounding box center [1220, 624] width 193 height 13
copy span "[EMAIL_ADDRESS][DOMAIN_NAME]"
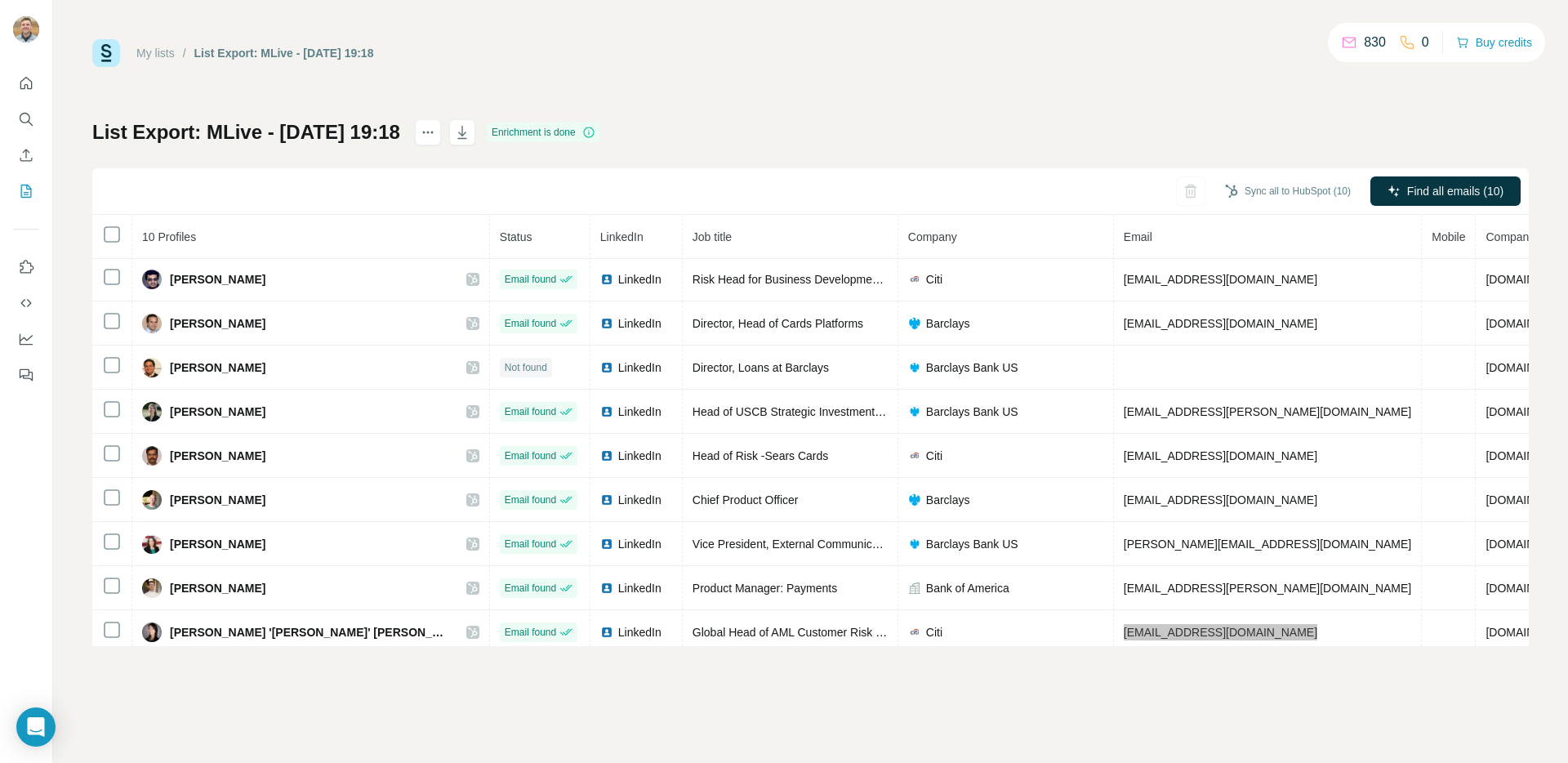
scroll to position [48, 0]
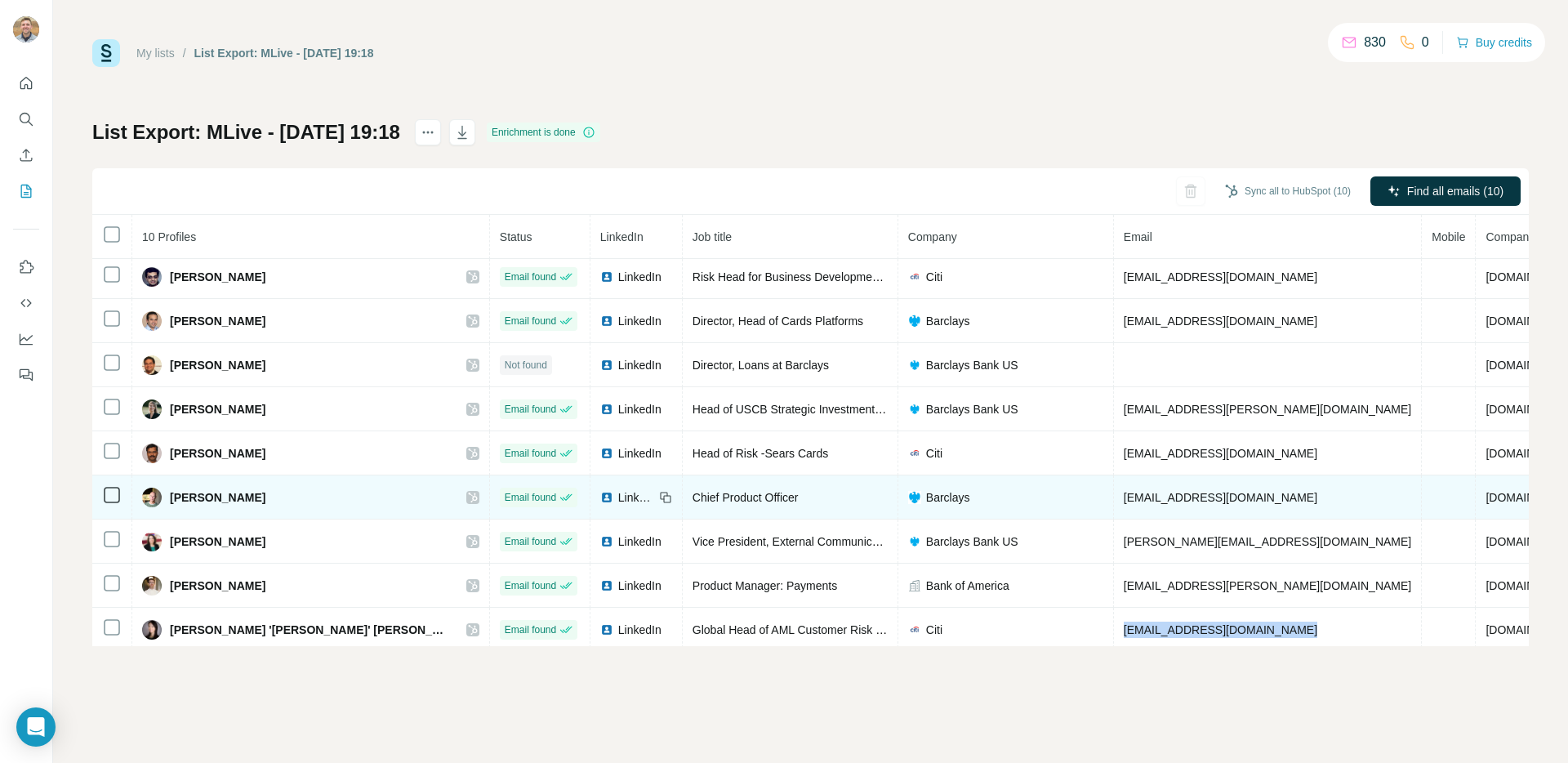
click at [1124, 497] on span "[EMAIL_ADDRESS][DOMAIN_NAME]" at bounding box center [1220, 497] width 193 height 13
copy span "[EMAIL_ADDRESS][DOMAIN_NAME]"
